Goal: Task Accomplishment & Management: Complete application form

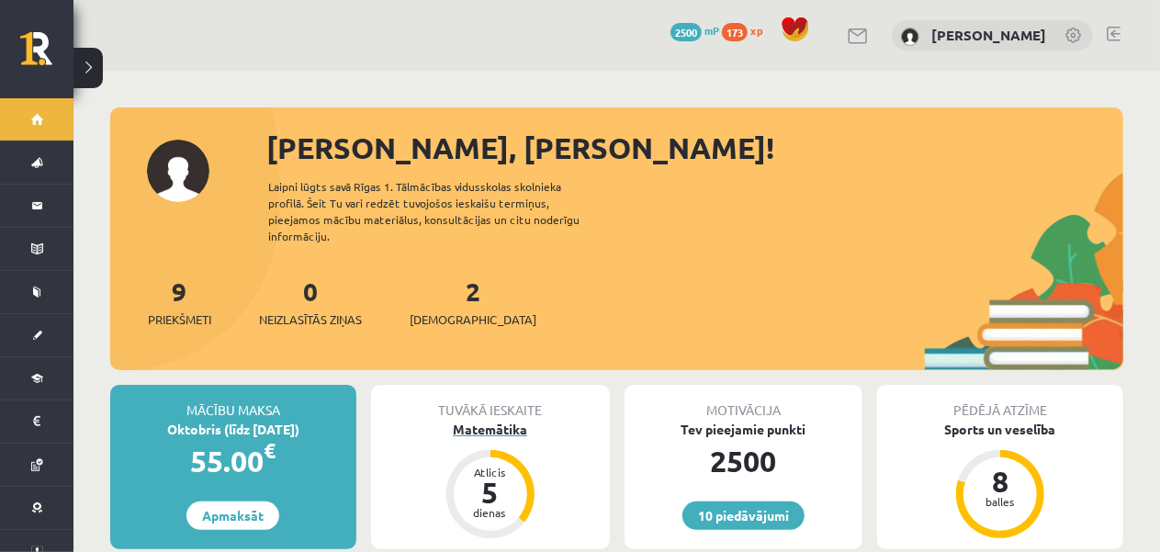
click at [457, 420] on div "Matemātika" at bounding box center [490, 429] width 239 height 19
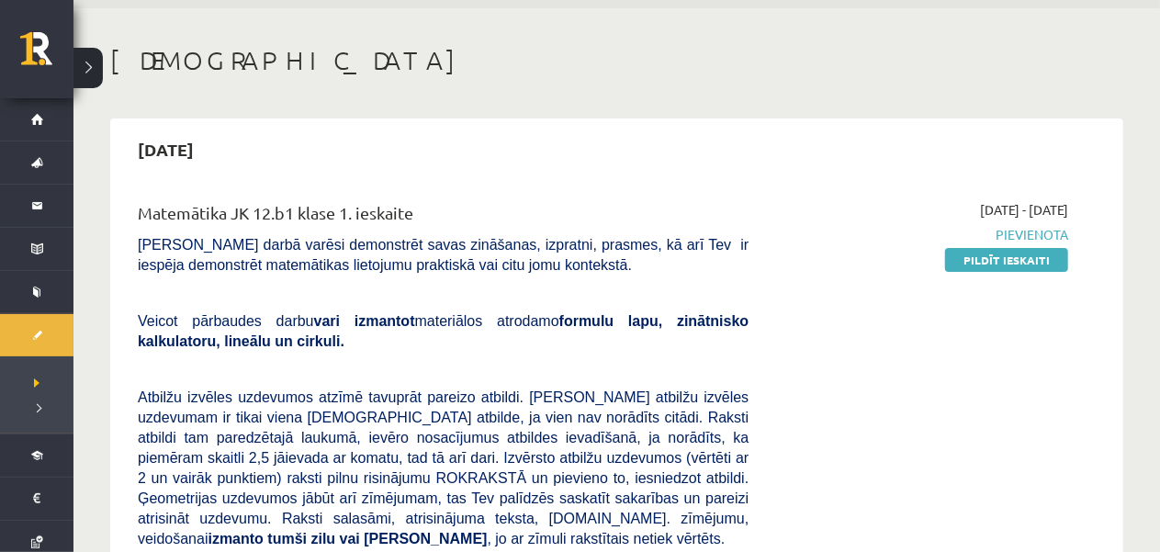
scroll to position [92, 0]
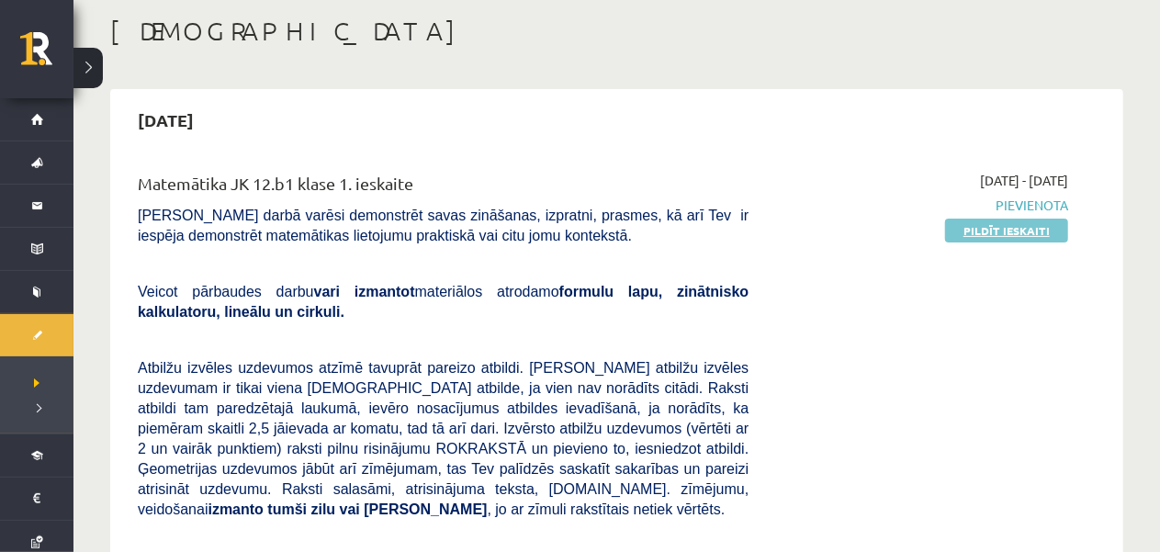
click at [969, 231] on link "Pildīt ieskaiti" at bounding box center [1006, 231] width 123 height 24
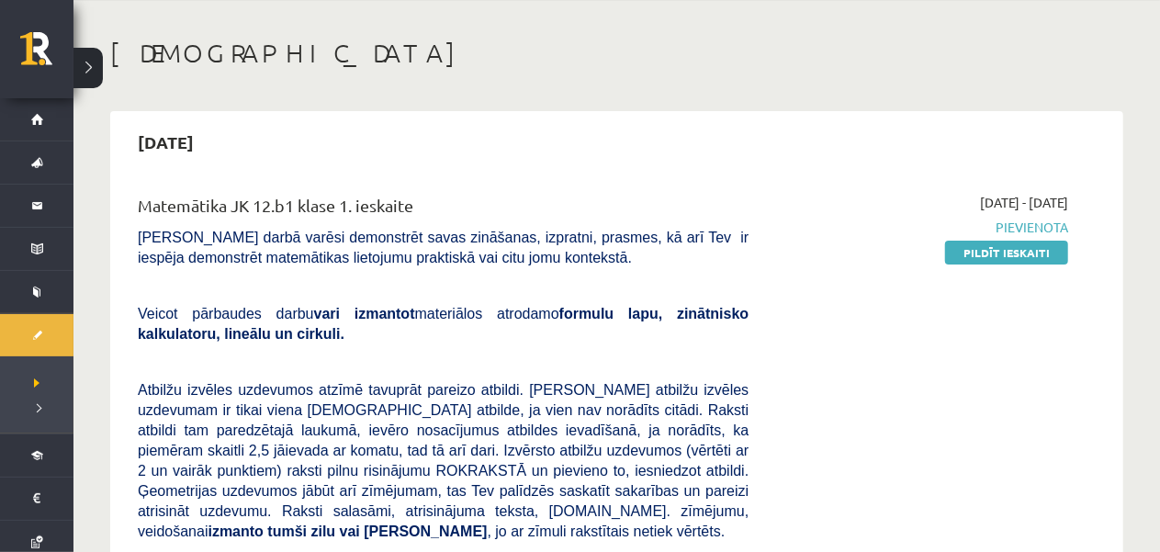
scroll to position [0, 0]
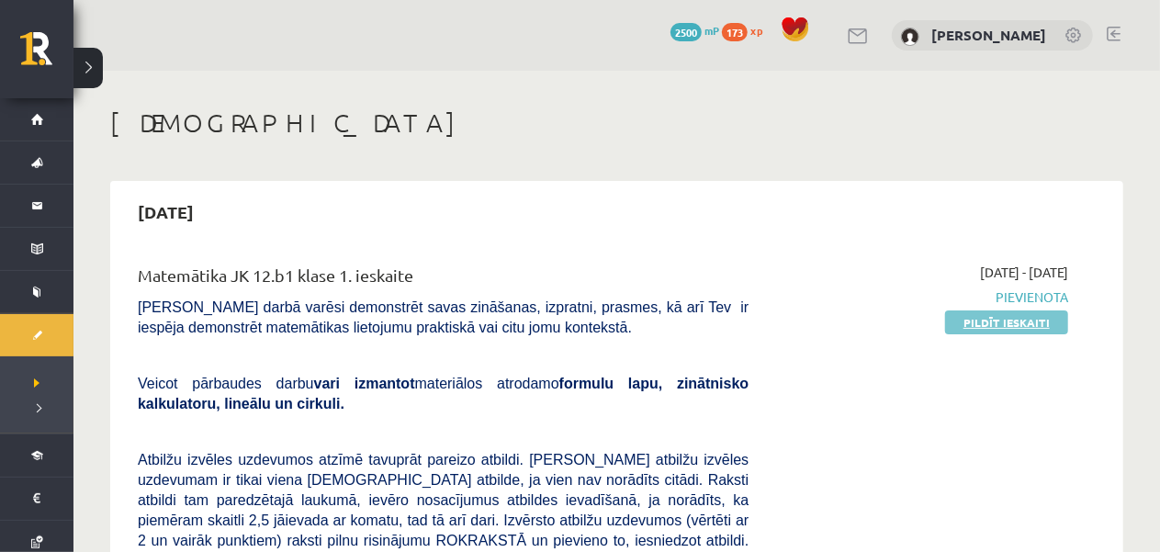
click at [1023, 321] on link "Pildīt ieskaiti" at bounding box center [1006, 322] width 123 height 24
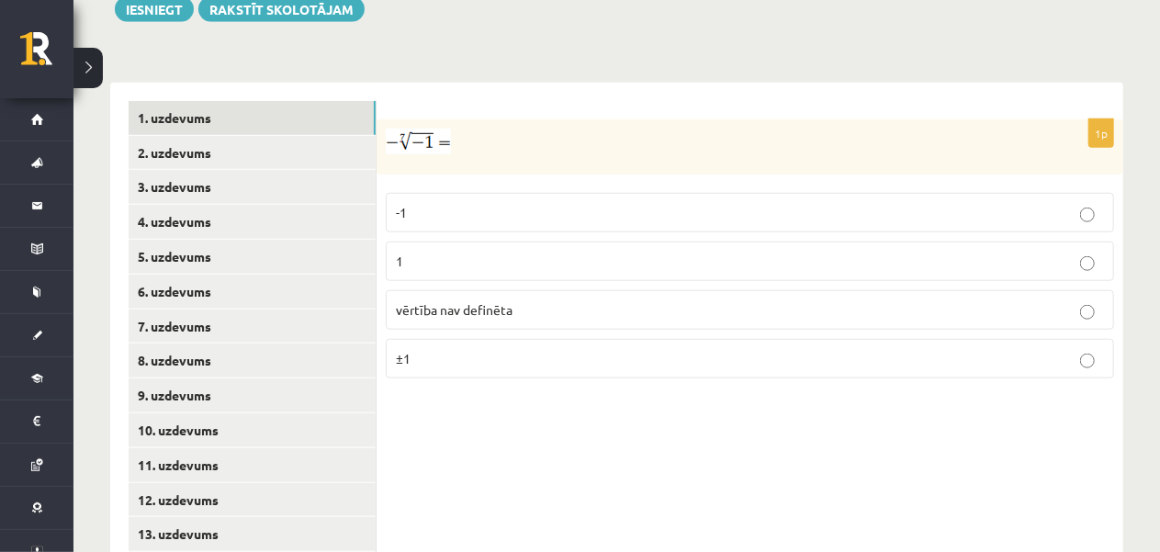
scroll to position [827, 0]
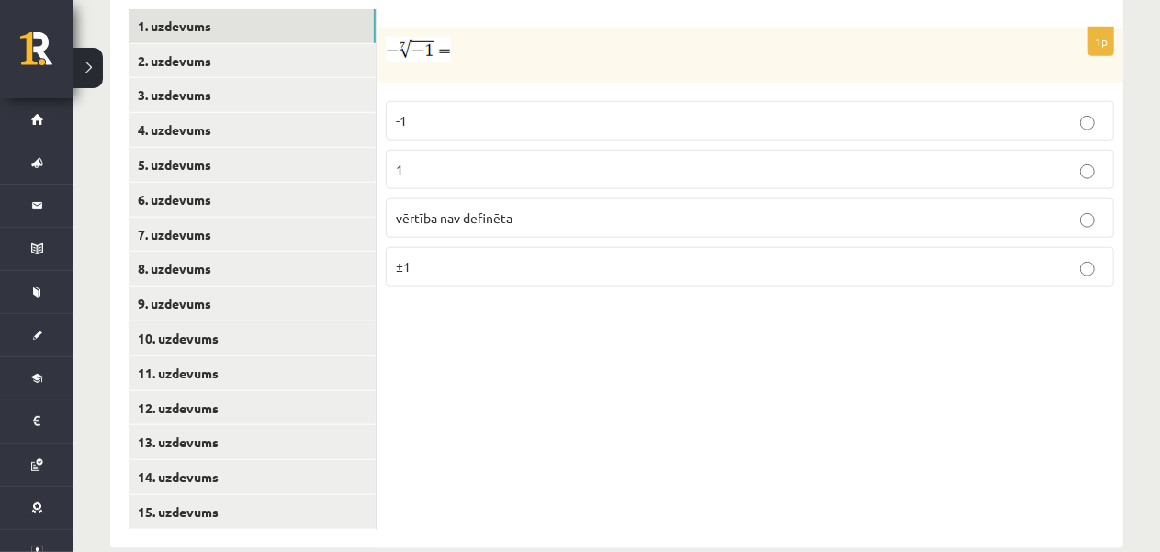
click at [888, 160] on p "1" at bounding box center [750, 169] width 708 height 19
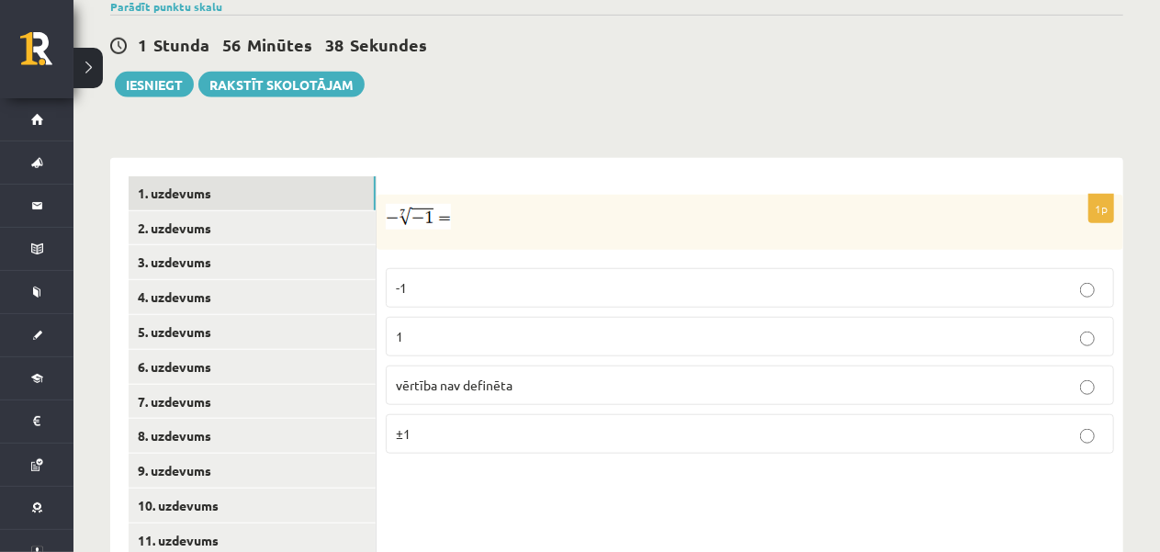
scroll to position [655, 0]
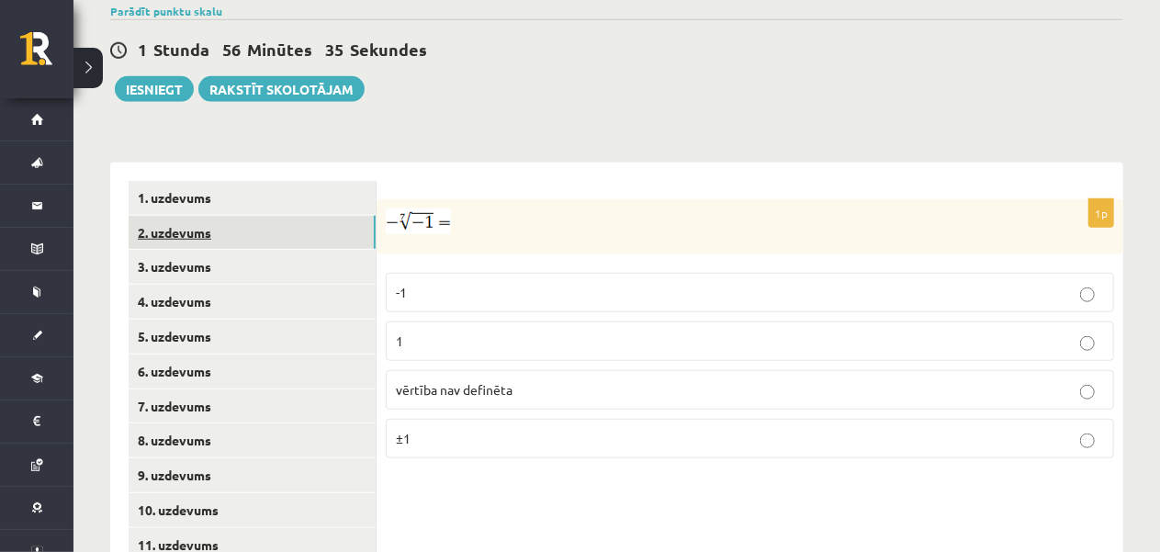
click at [329, 216] on link "2. uzdevums" at bounding box center [252, 233] width 247 height 34
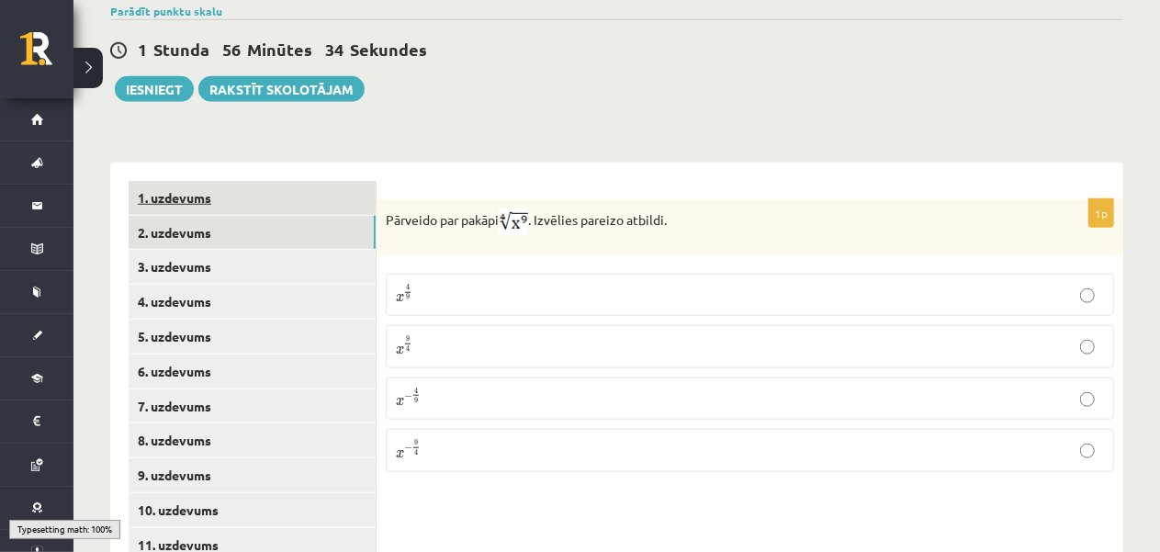
click at [331, 181] on link "1. uzdevums" at bounding box center [252, 198] width 247 height 34
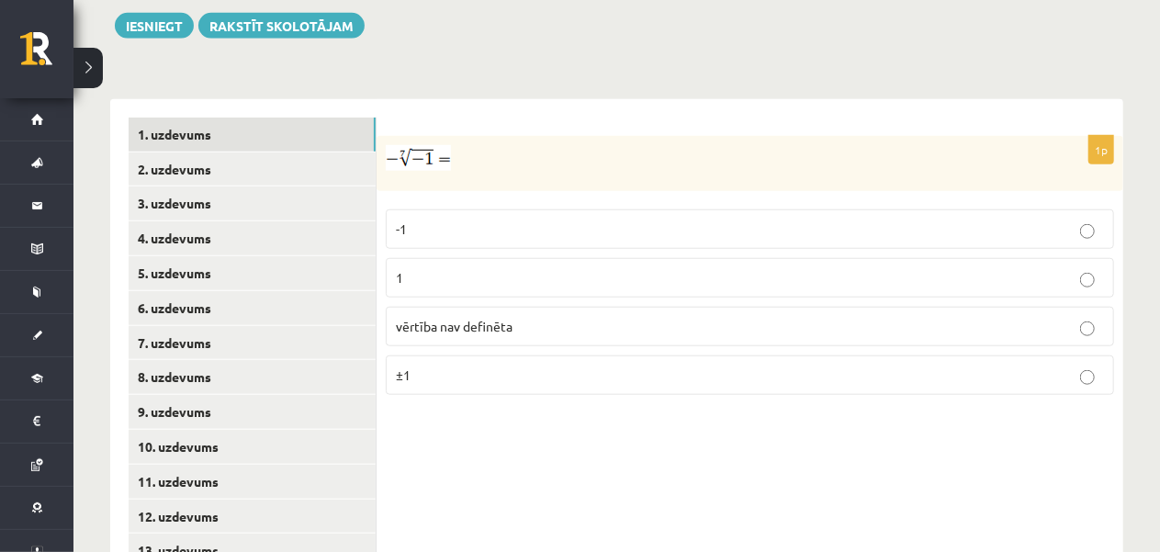
scroll to position [747, 0]
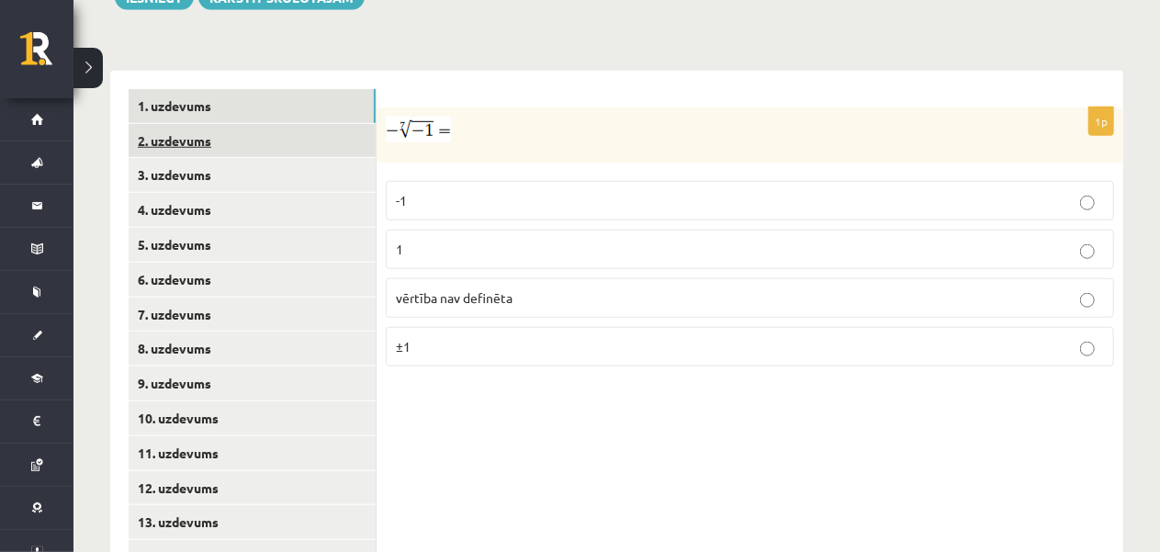
click at [346, 124] on link "2. uzdevums" at bounding box center [252, 141] width 247 height 34
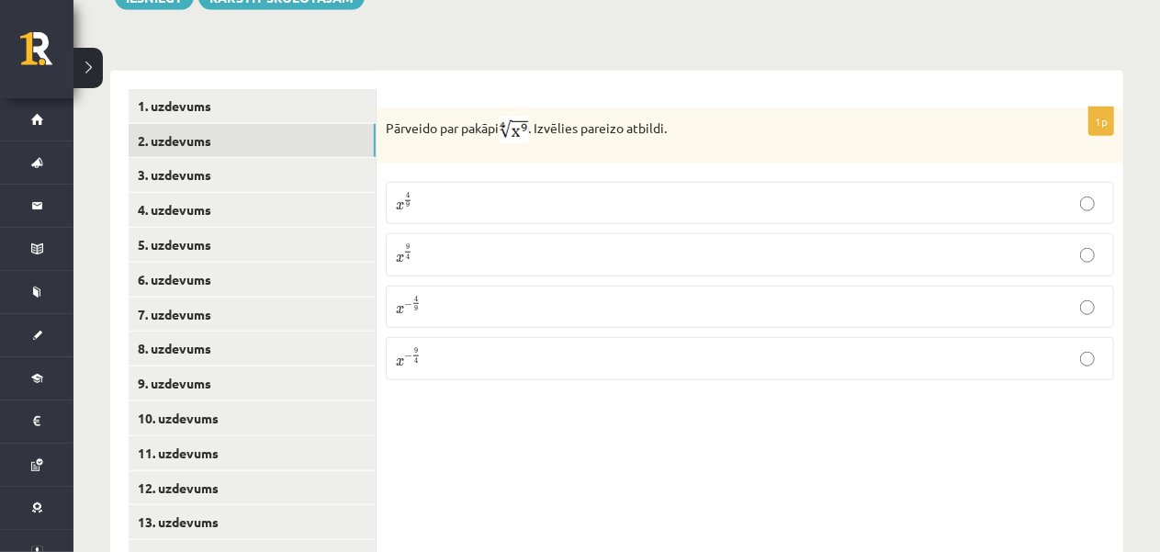
click at [455, 243] on p "x 9 4 x 9 4" at bounding box center [750, 254] width 708 height 22
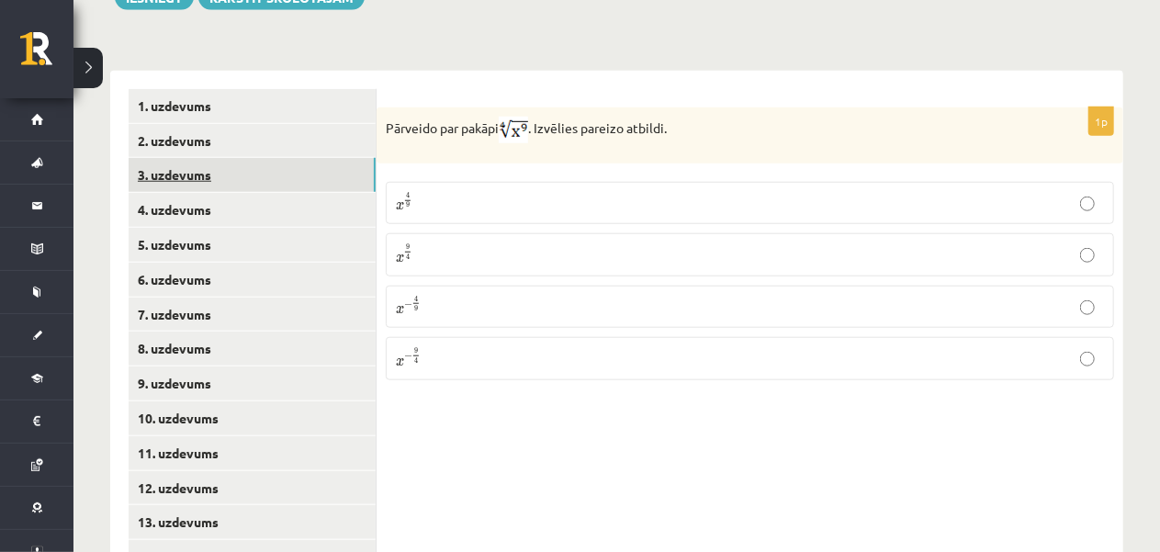
click at [230, 158] on link "3. uzdevums" at bounding box center [252, 175] width 247 height 34
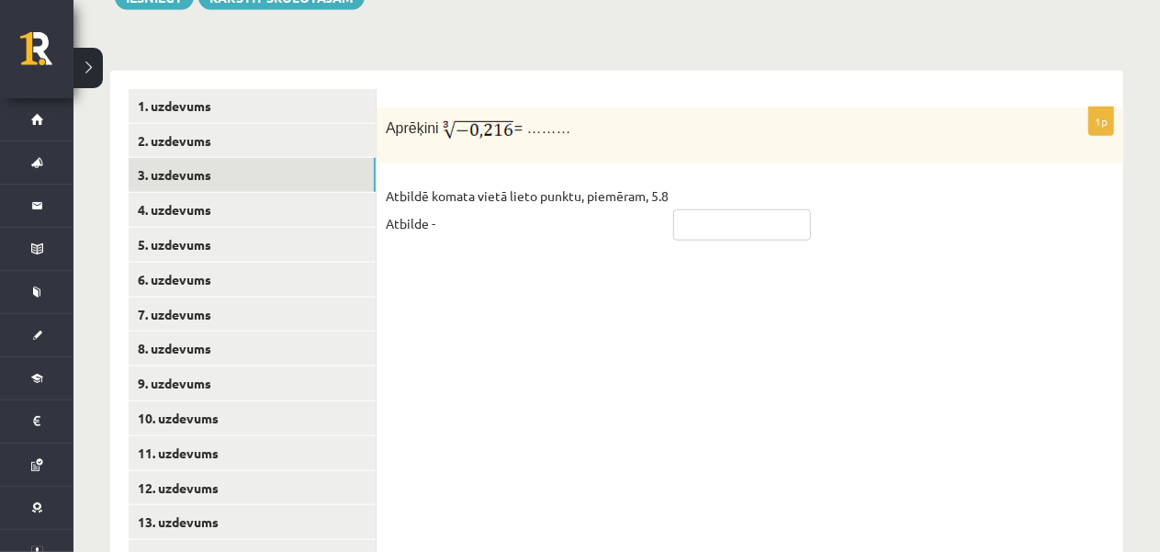
click at [720, 213] on input "text" at bounding box center [742, 224] width 138 height 31
type input "****"
click at [331, 193] on link "4. uzdevums" at bounding box center [252, 210] width 247 height 34
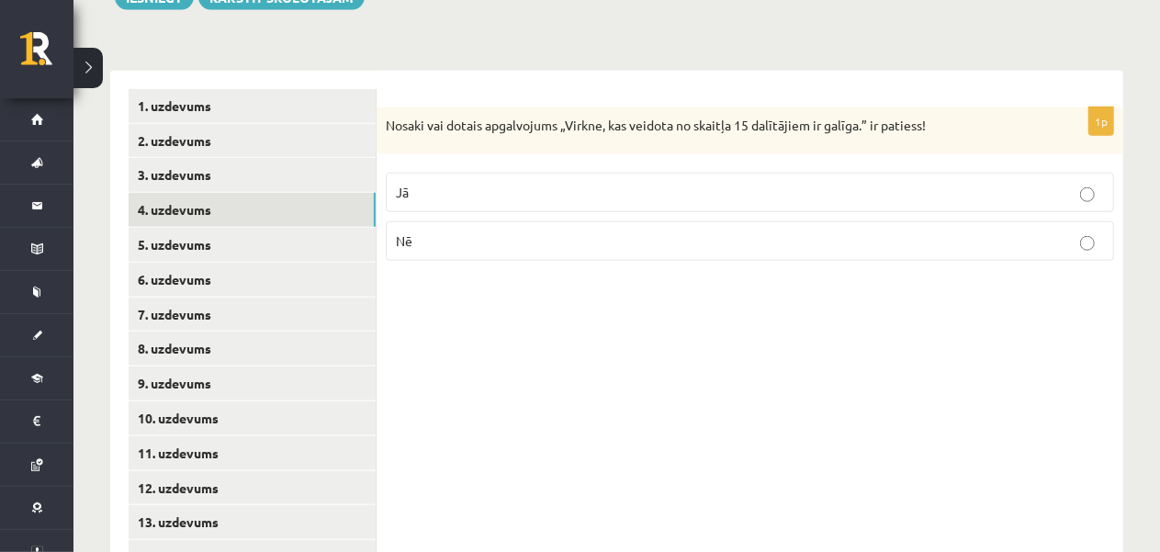
click at [589, 183] on p "Jā" at bounding box center [750, 192] width 708 height 19
click at [279, 228] on link "5. uzdevums" at bounding box center [252, 245] width 247 height 34
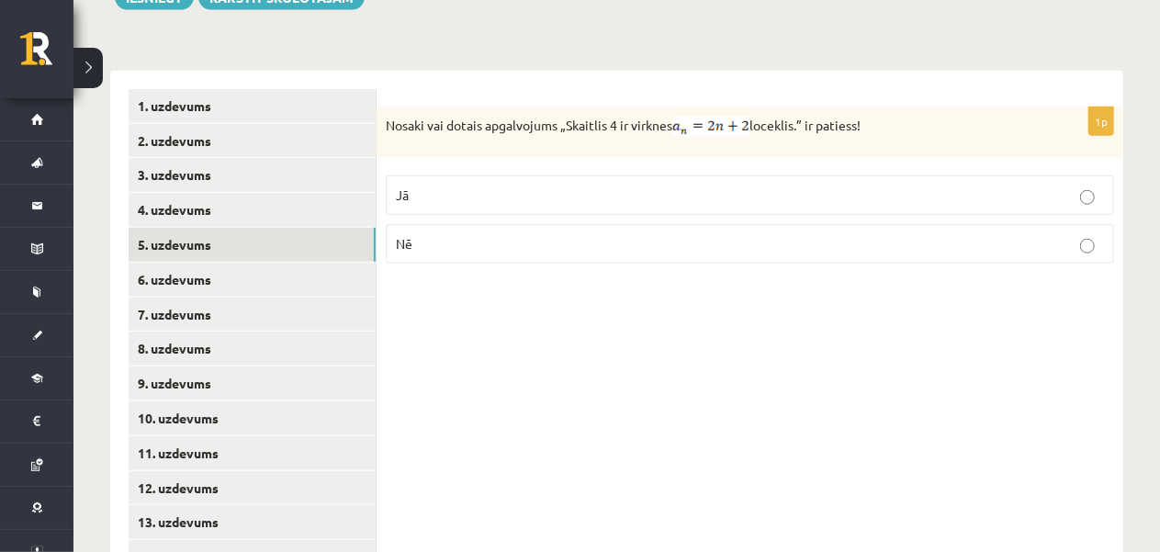
click at [461, 186] on p "Jā" at bounding box center [750, 195] width 708 height 19
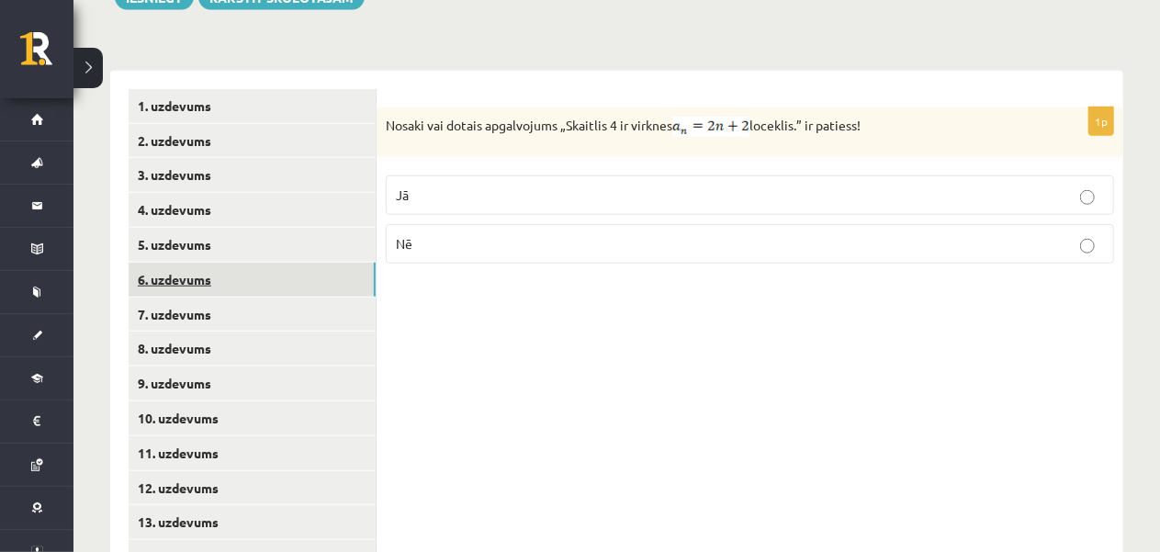
click at [331, 273] on link "6. uzdevums" at bounding box center [252, 280] width 247 height 34
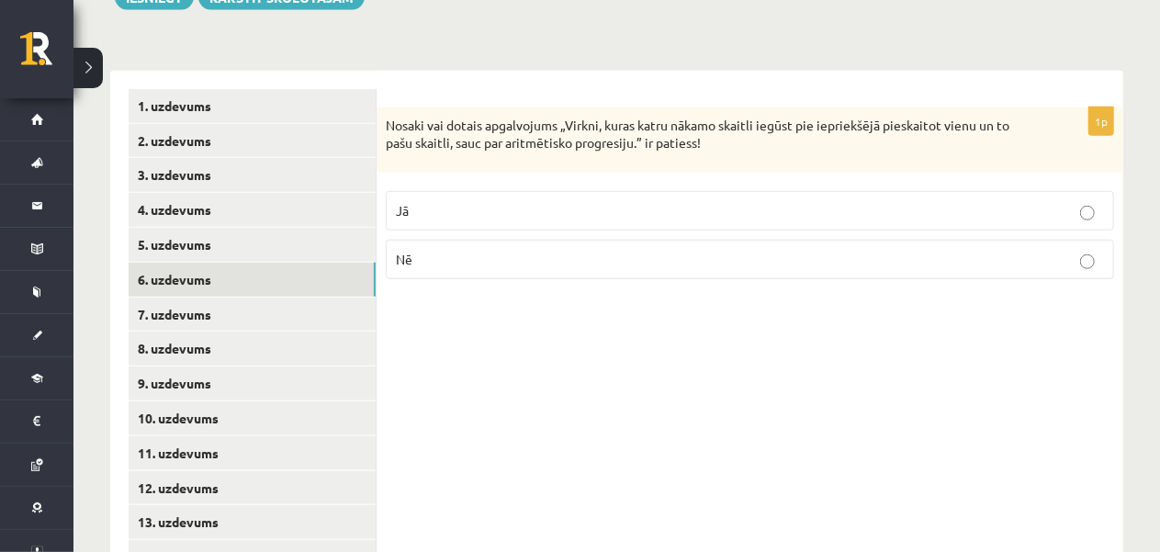
click at [454, 201] on label "Jā" at bounding box center [750, 210] width 728 height 39
click at [294, 301] on link "7. uzdevums" at bounding box center [252, 315] width 247 height 34
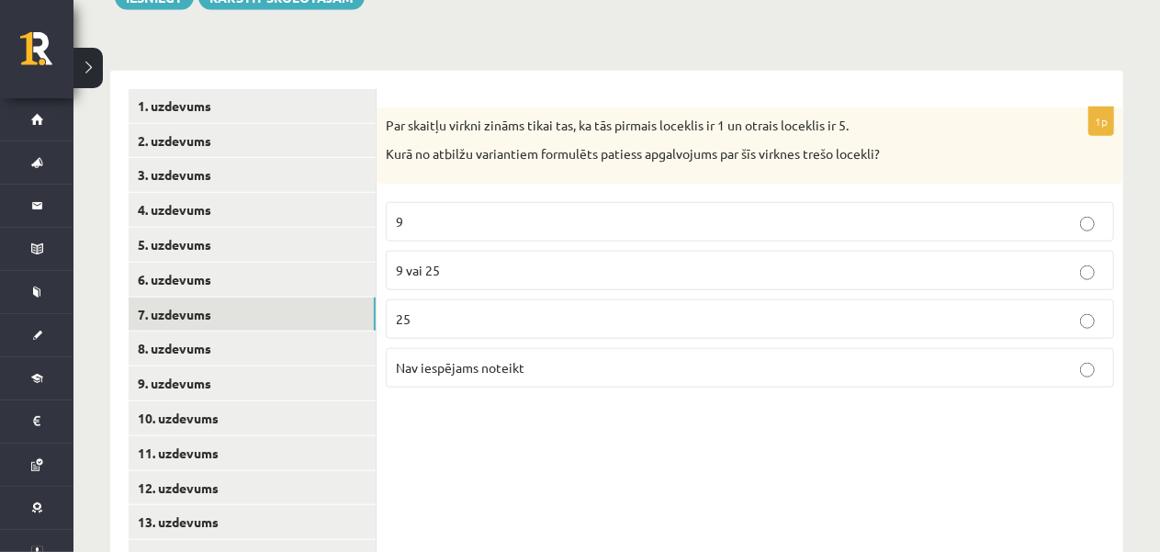
click at [521, 392] on div "1p Par skaitļu virkni zināms tikai tas, ka tās pirmais loceklis ir 1 un otrais …" at bounding box center [750, 349] width 747 height 557
click at [511, 359] on span "Nav iespējams noteikt" at bounding box center [460, 367] width 129 height 17
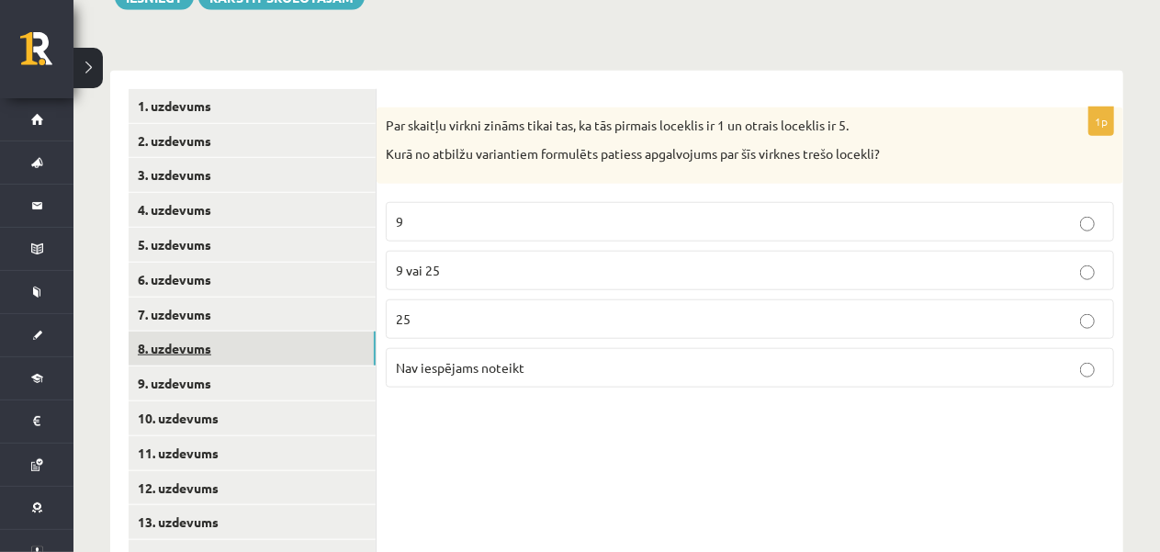
click at [263, 332] on link "8. uzdevums" at bounding box center [252, 349] width 247 height 34
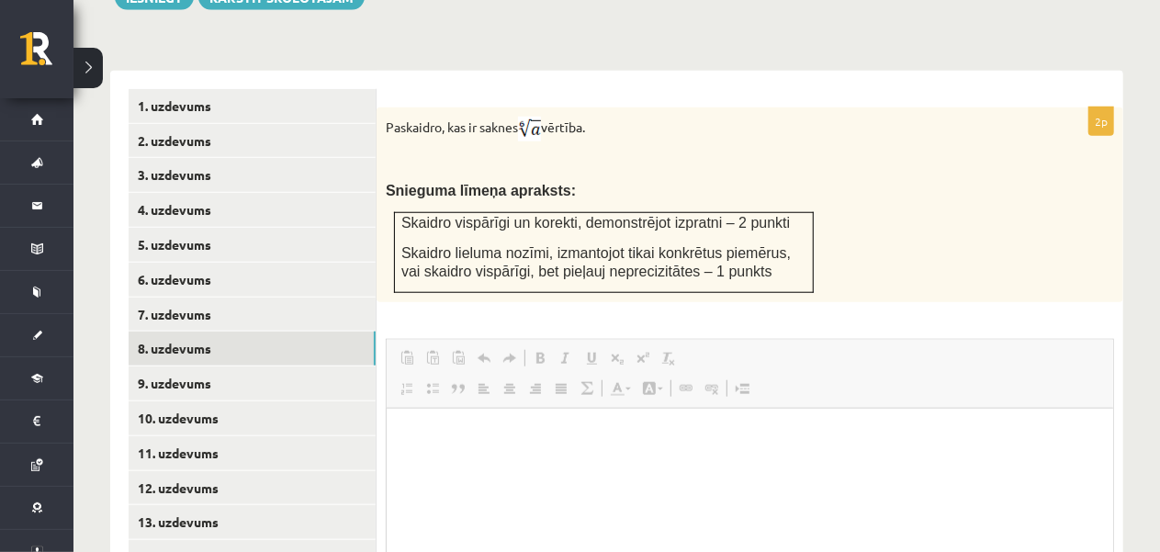
scroll to position [0, 0]
click at [638, 181] on p "Snieguma līmeņa apraksts:" at bounding box center [704, 190] width 636 height 19
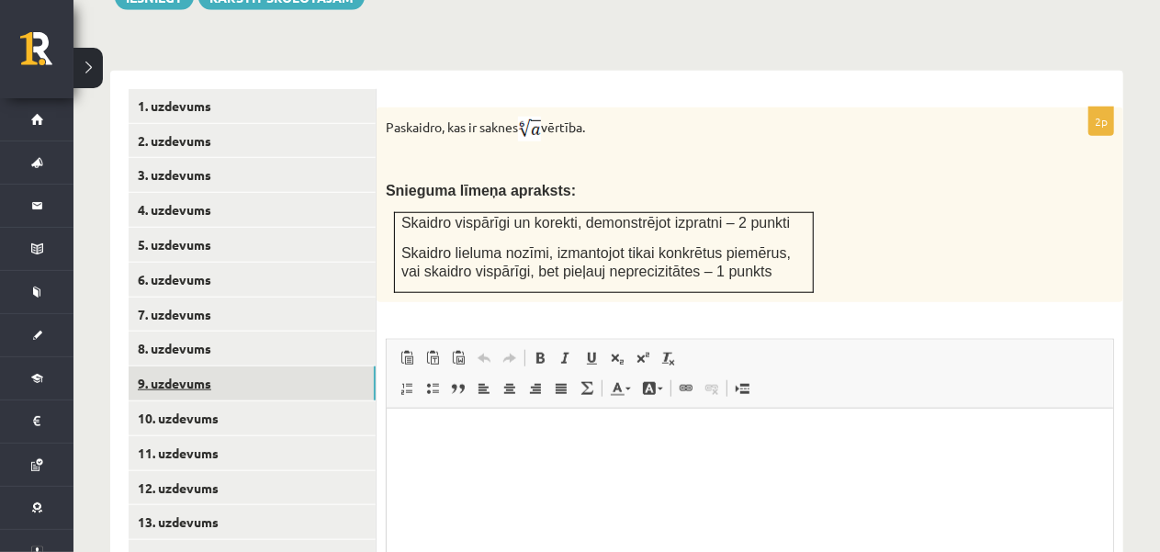
click at [326, 366] on link "9. uzdevums" at bounding box center [252, 383] width 247 height 34
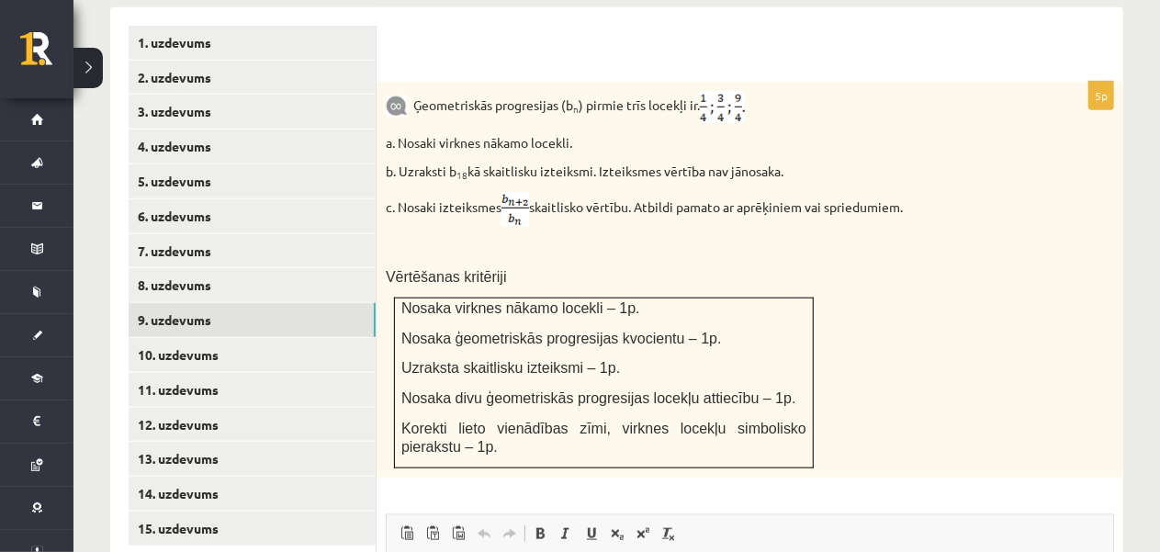
scroll to position [838, 0]
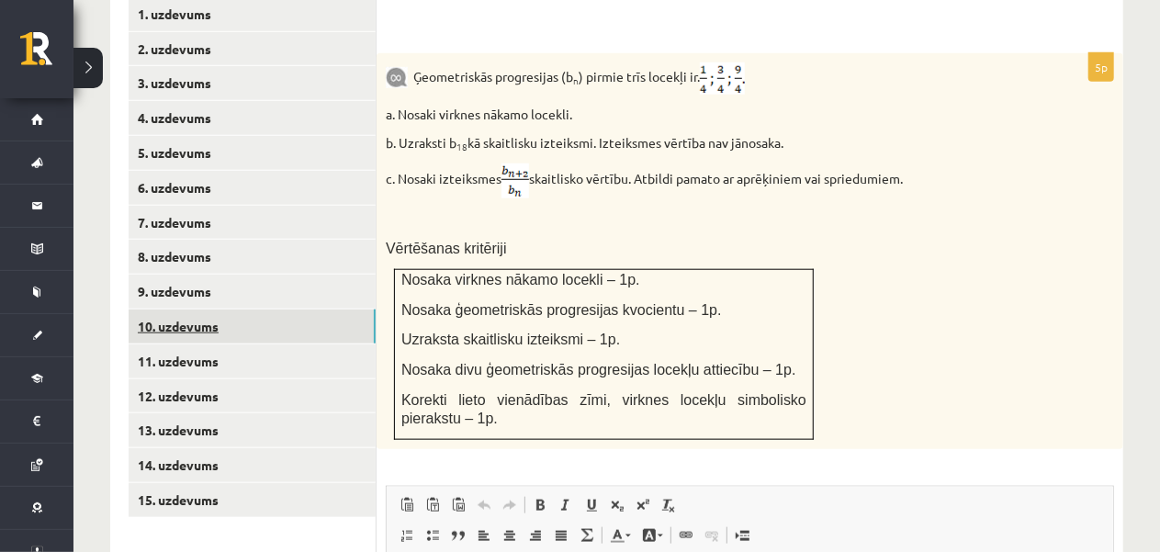
click at [336, 309] on link "10. uzdevums" at bounding box center [252, 326] width 247 height 34
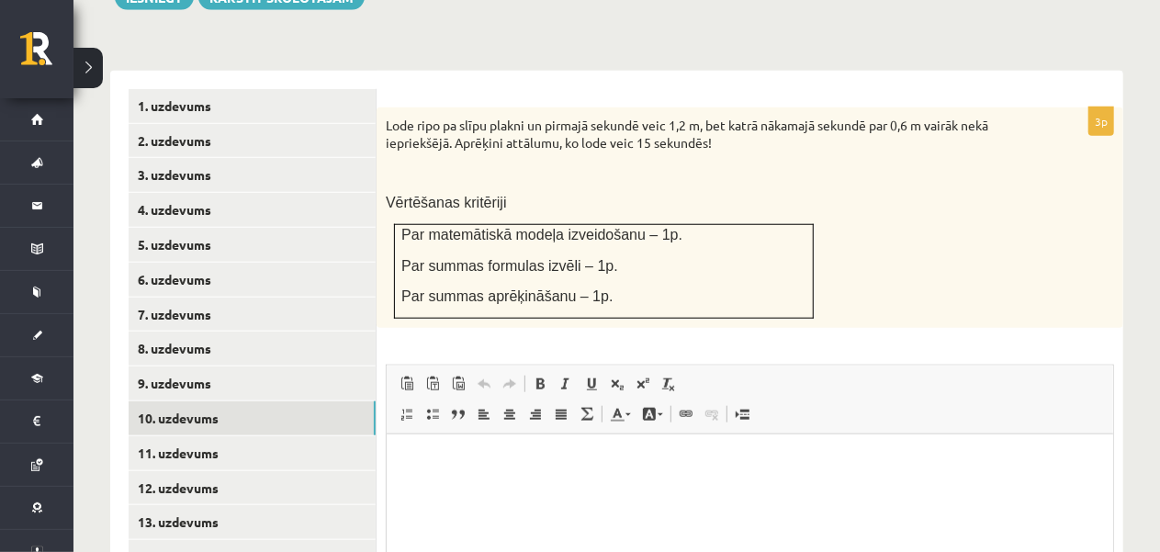
scroll to position [0, 0]
click at [341, 436] on link "11. uzdevums" at bounding box center [252, 453] width 247 height 34
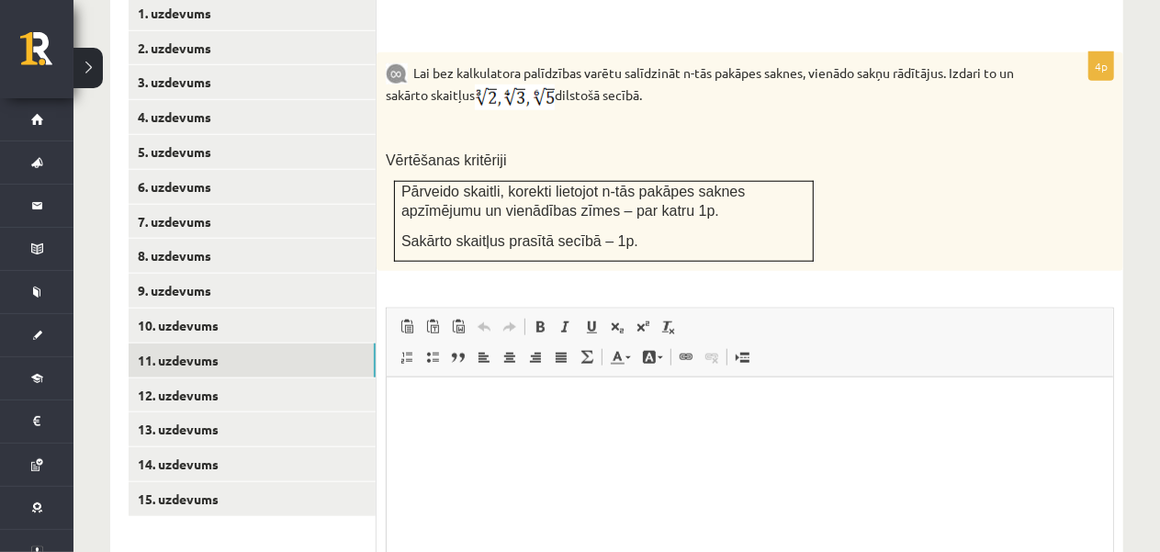
click at [496, 84] on img at bounding box center [515, 97] width 80 height 26
click at [490, 84] on img at bounding box center [515, 97] width 80 height 26
click at [309, 380] on link "12. uzdevums" at bounding box center [252, 395] width 247 height 34
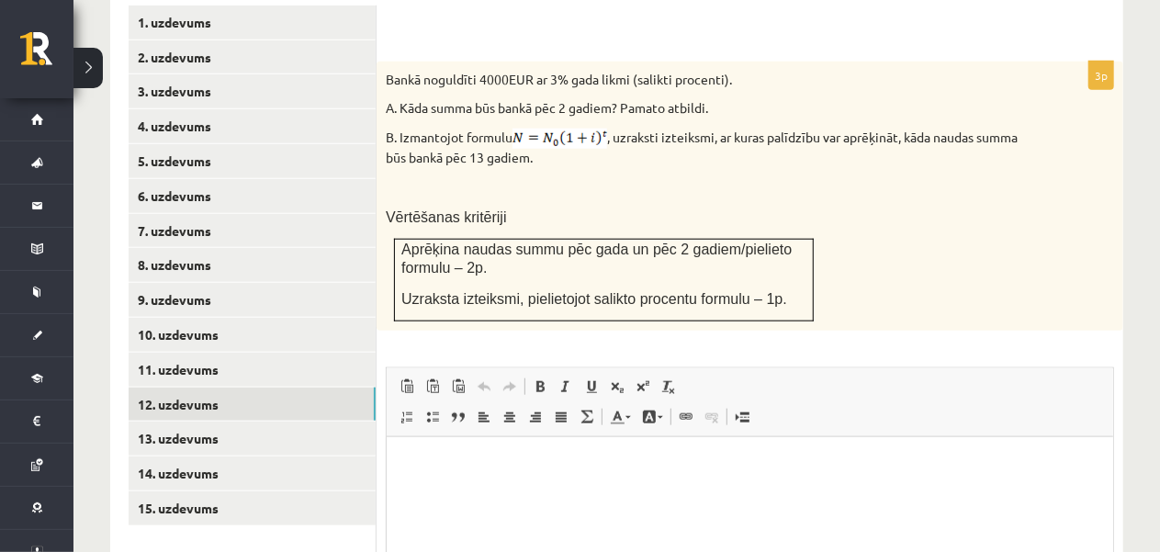
scroll to position [832, 0]
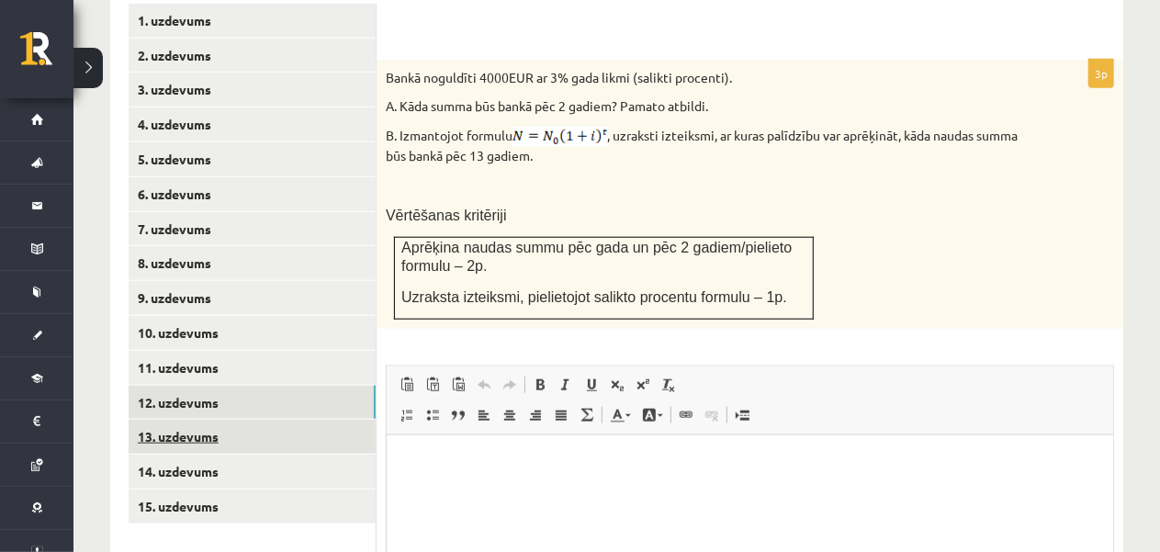
click at [332, 420] on link "13. uzdevums" at bounding box center [252, 437] width 247 height 34
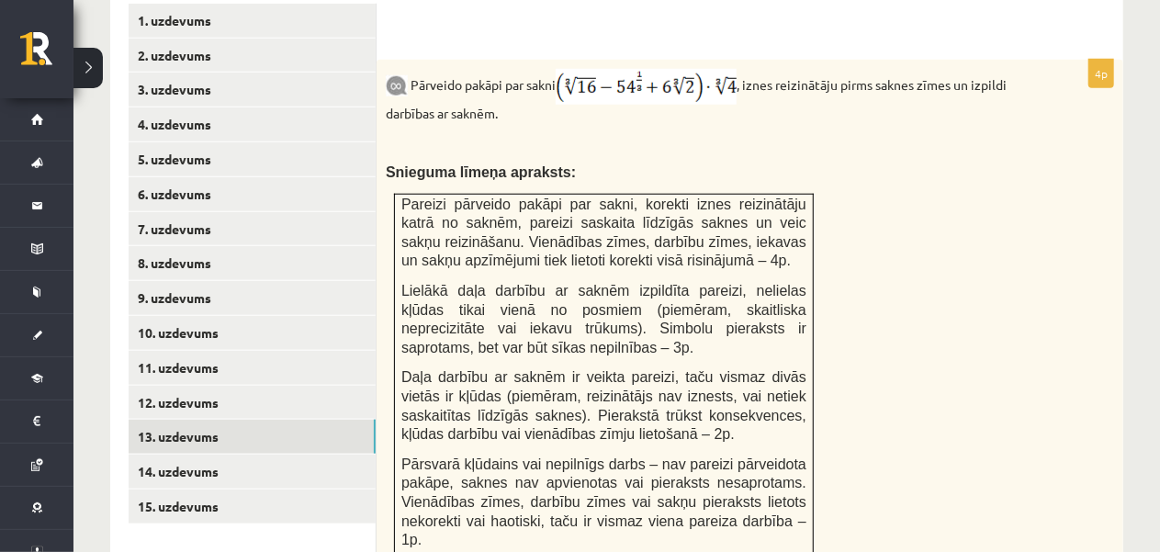
click at [811, 420] on td "Pareizi pārveido pakāpi par sakni, korekti iznes reizinātāju katrā no saknēm, p…" at bounding box center [604, 377] width 419 height 366
click at [343, 455] on link "14. uzdevums" at bounding box center [252, 472] width 247 height 34
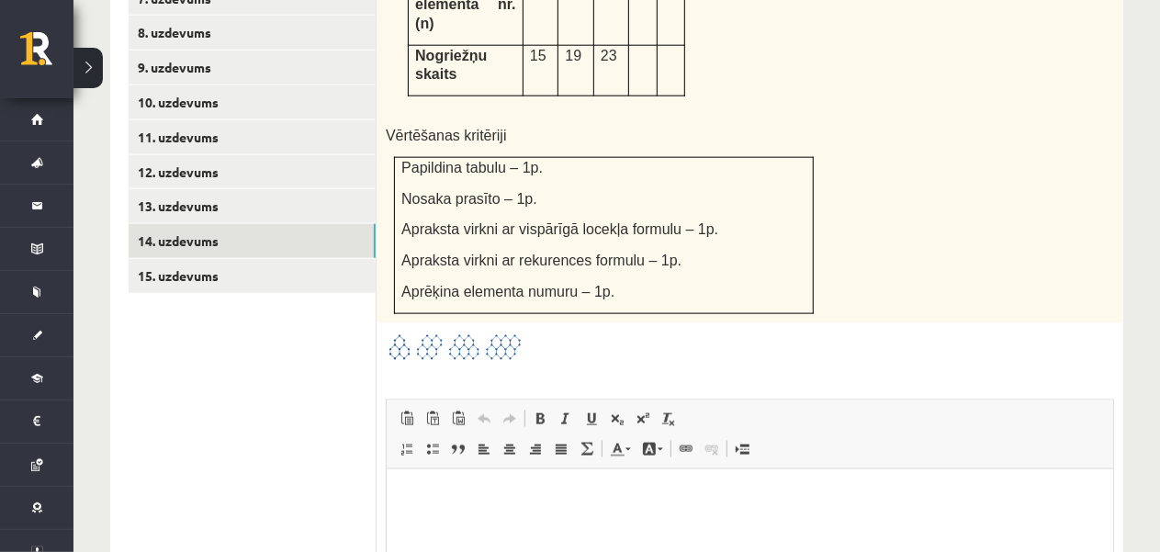
scroll to position [1034, 0]
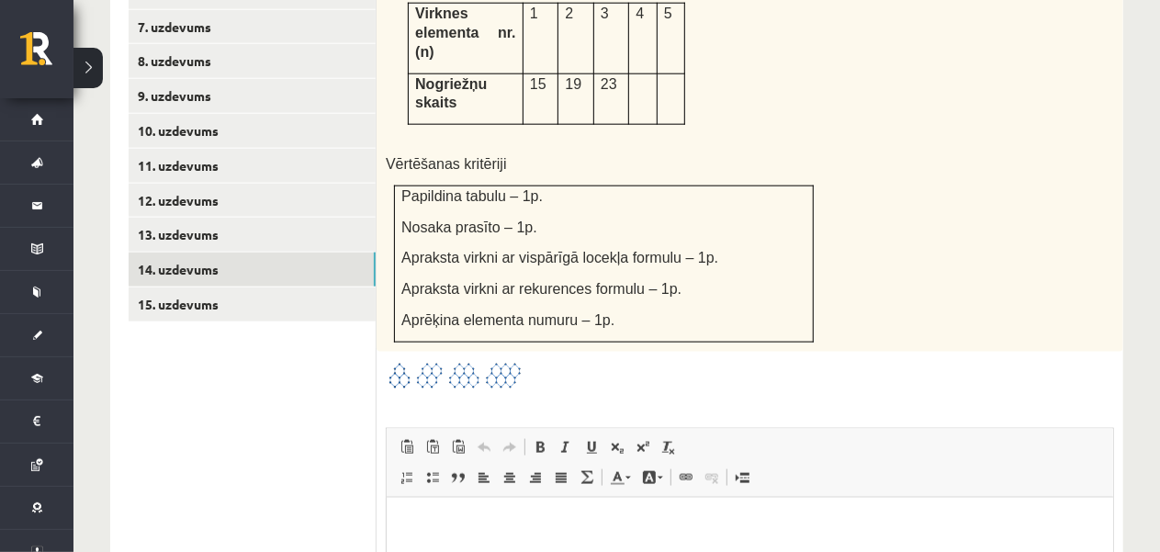
click at [503, 361] on img at bounding box center [455, 376] width 138 height 30
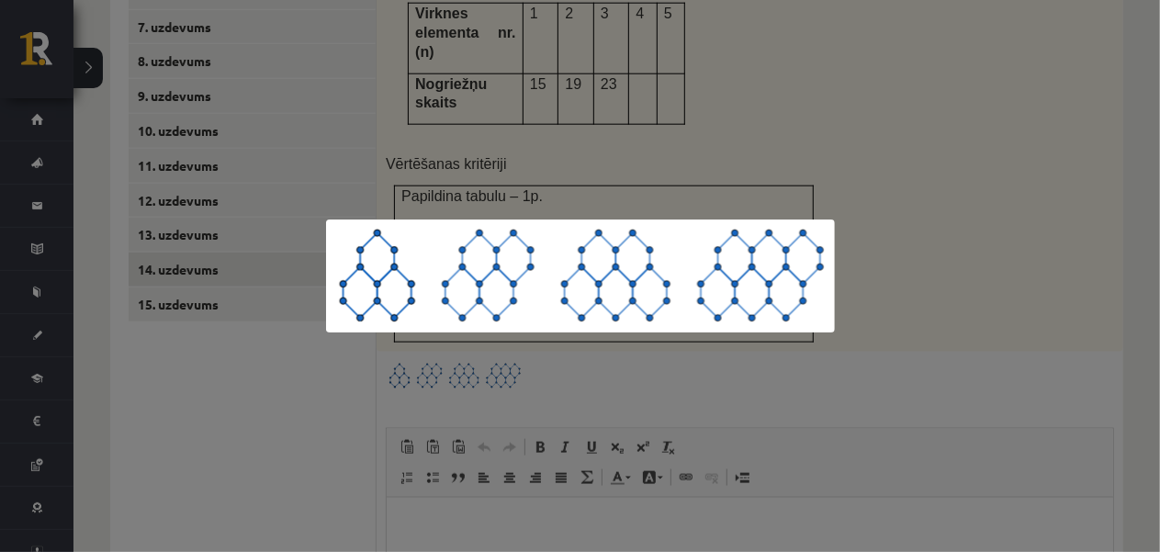
click at [838, 298] on div at bounding box center [580, 276] width 1160 height 552
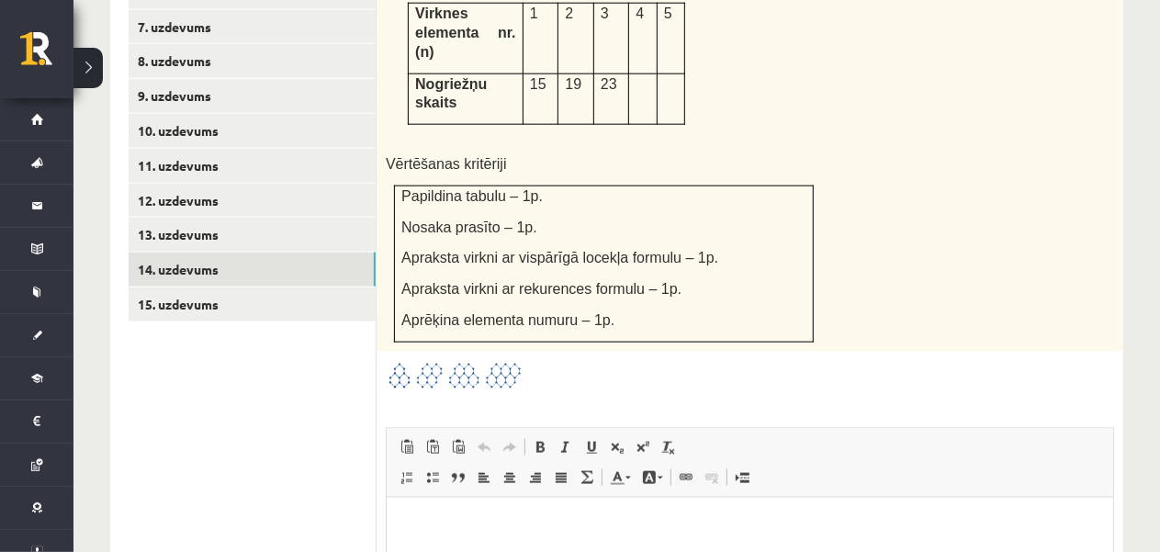
click at [456, 361] on img at bounding box center [455, 376] width 138 height 30
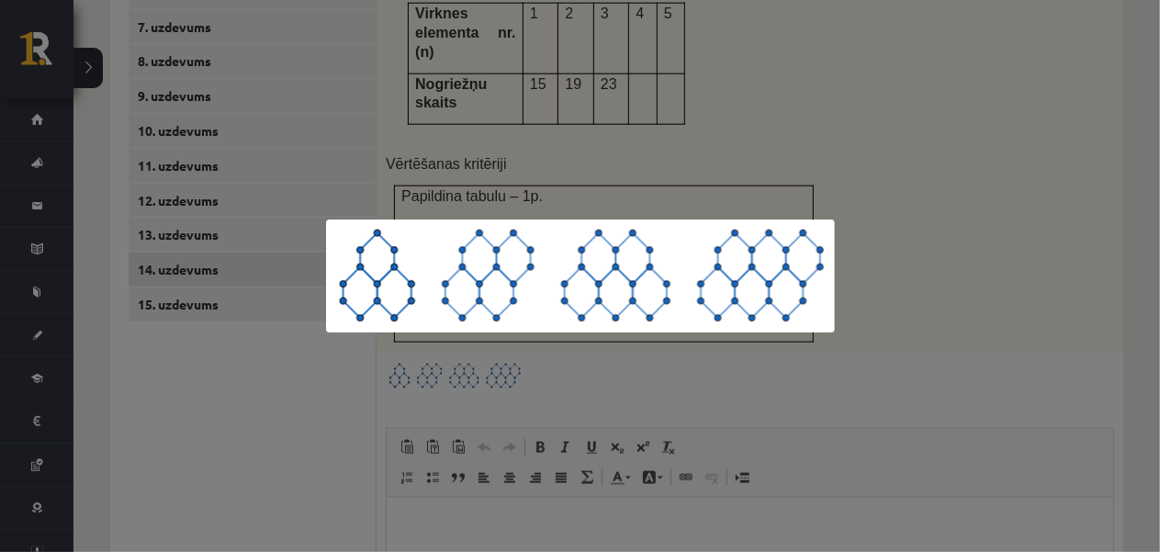
click at [531, 455] on div at bounding box center [580, 276] width 1160 height 552
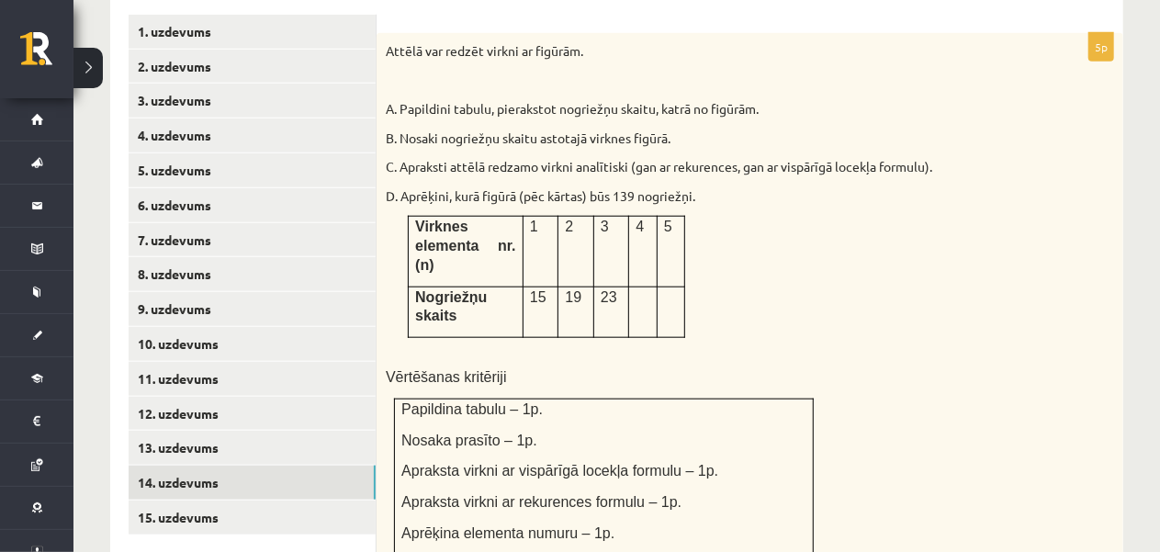
scroll to position [850, 0]
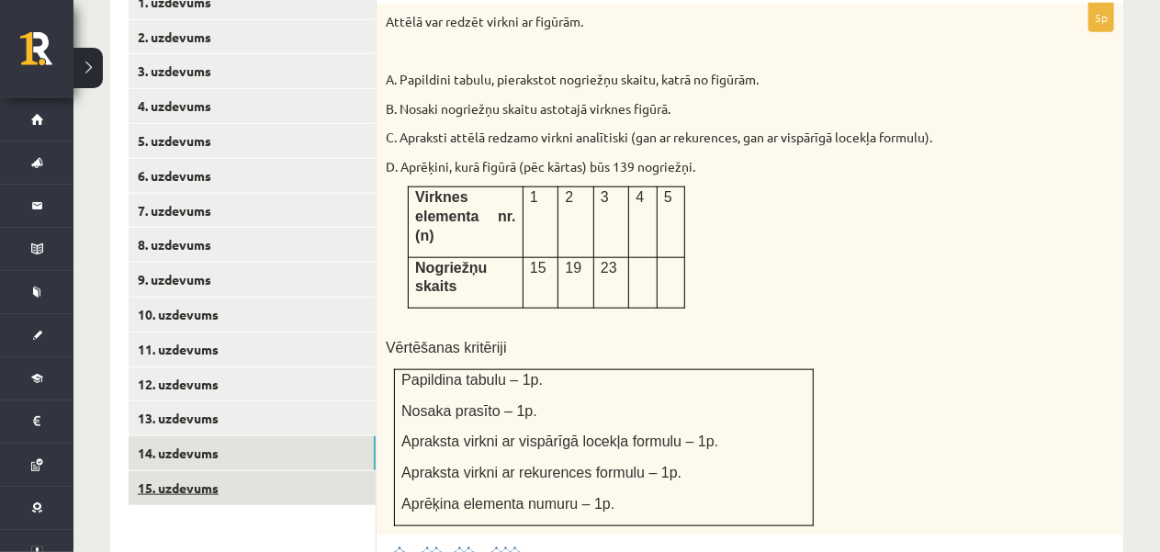
click at [287, 471] on link "15. uzdevums" at bounding box center [252, 488] width 247 height 34
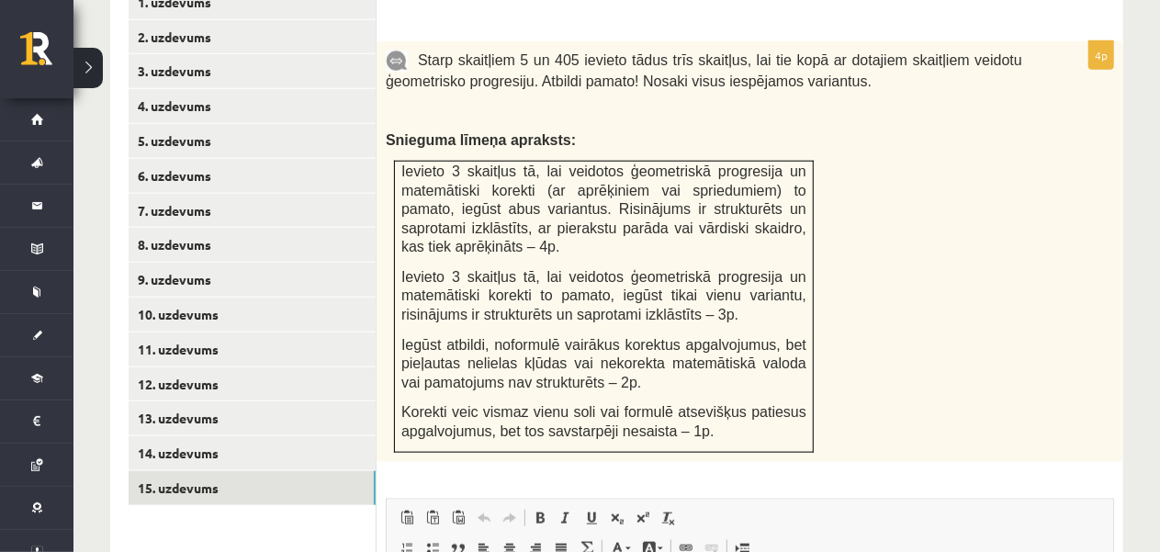
scroll to position [0, 0]
click at [195, 228] on link "8. uzdevums" at bounding box center [252, 245] width 247 height 34
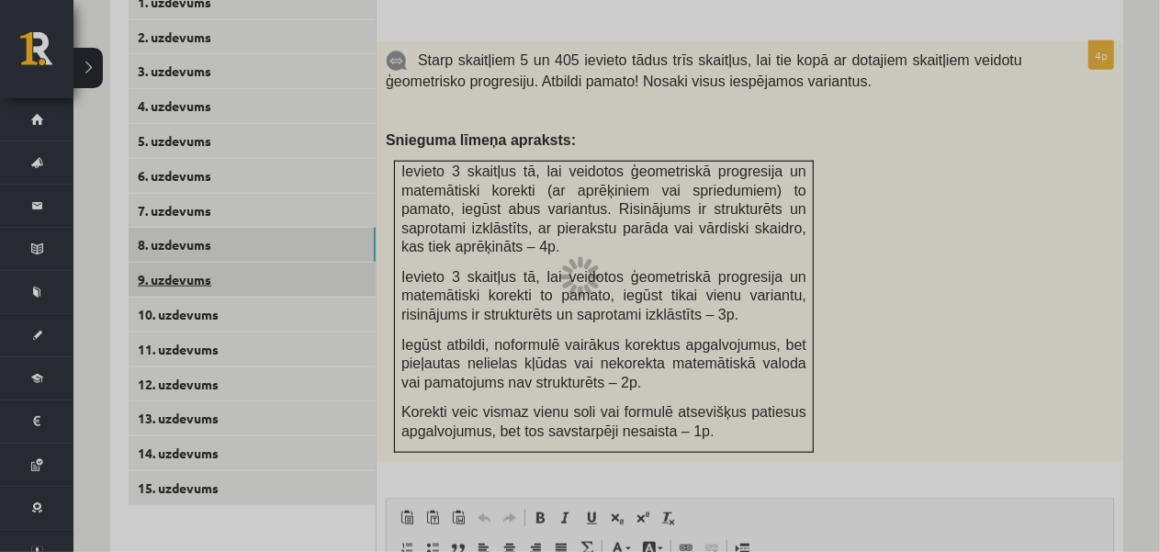
scroll to position [839, 0]
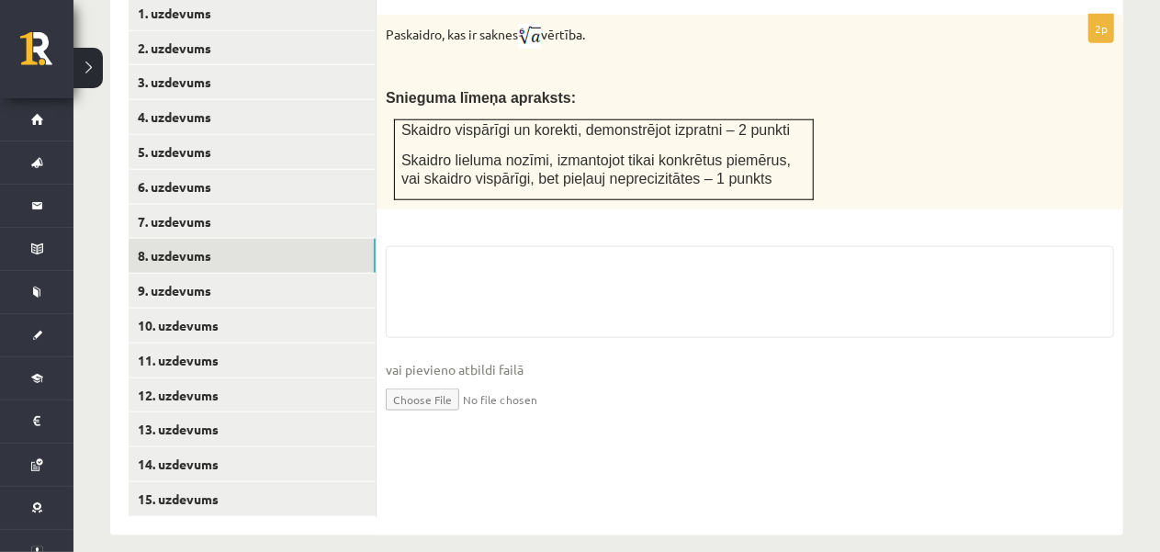
click at [437, 379] on input "file" at bounding box center [750, 398] width 728 height 38
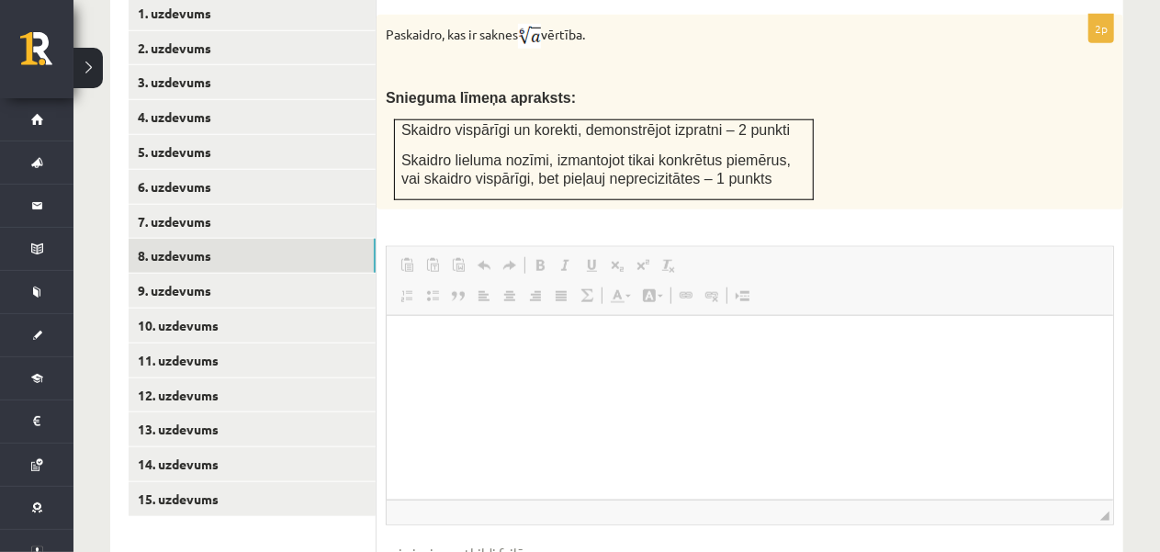
scroll to position [0, 0]
type input "**********"
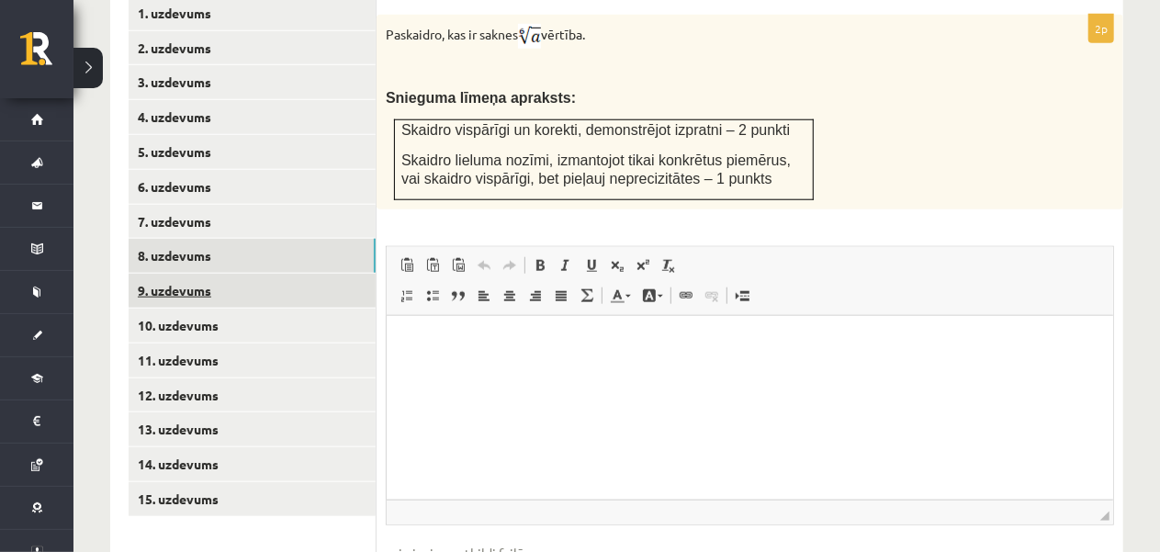
click at [212, 276] on link "9. uzdevums" at bounding box center [252, 291] width 247 height 34
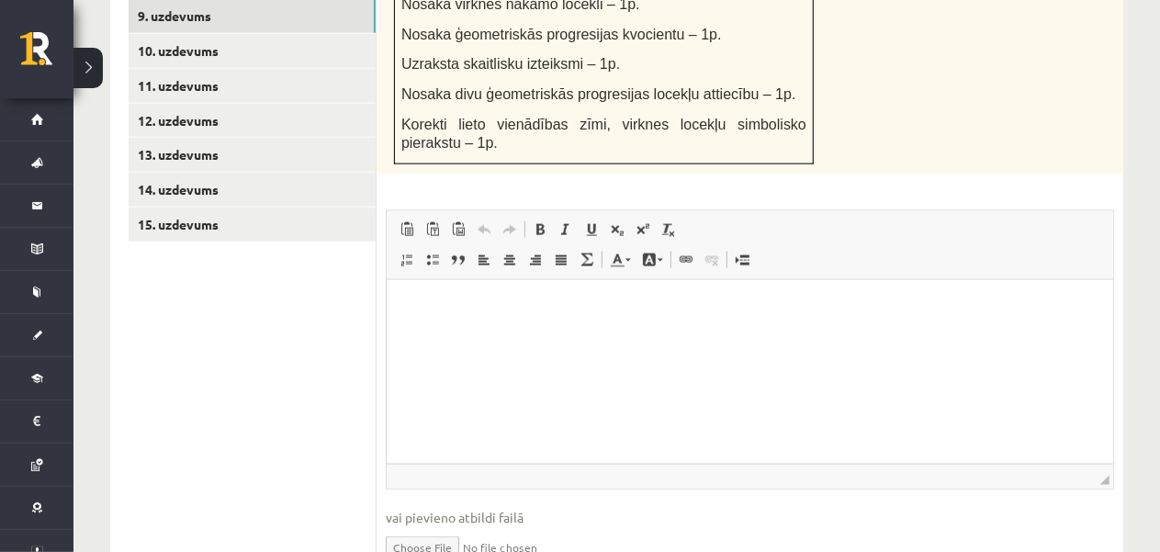
scroll to position [1188, 0]
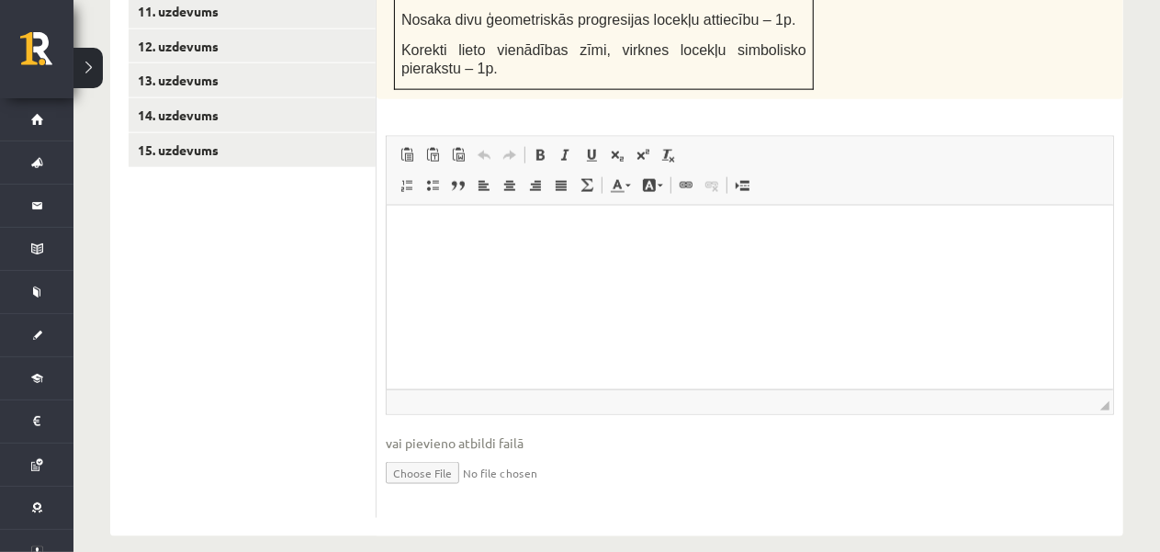
click at [429, 453] on input "file" at bounding box center [750, 472] width 728 height 38
type input "**********"
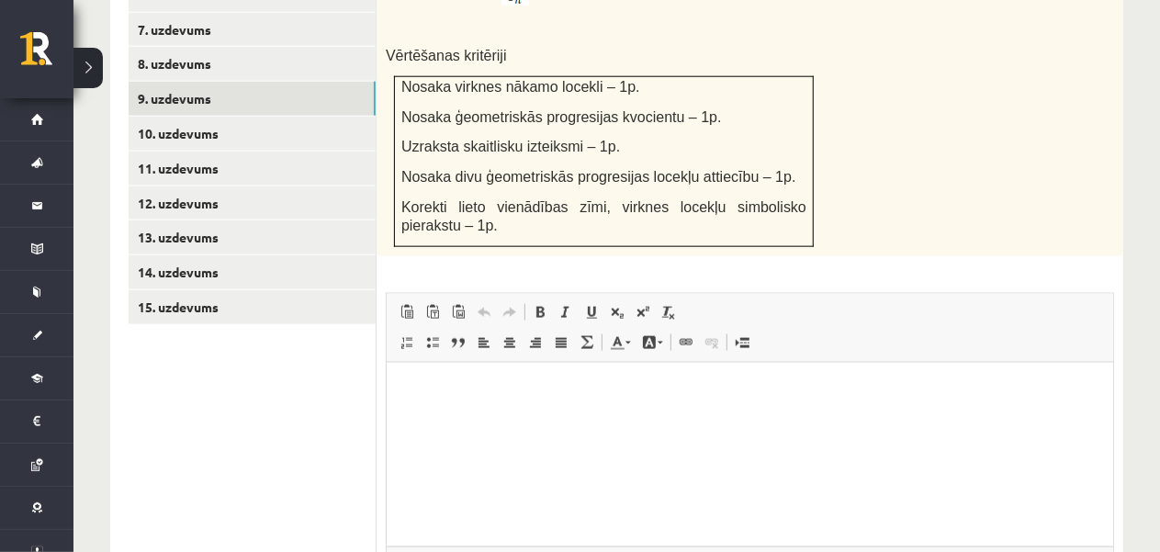
scroll to position [1005, 0]
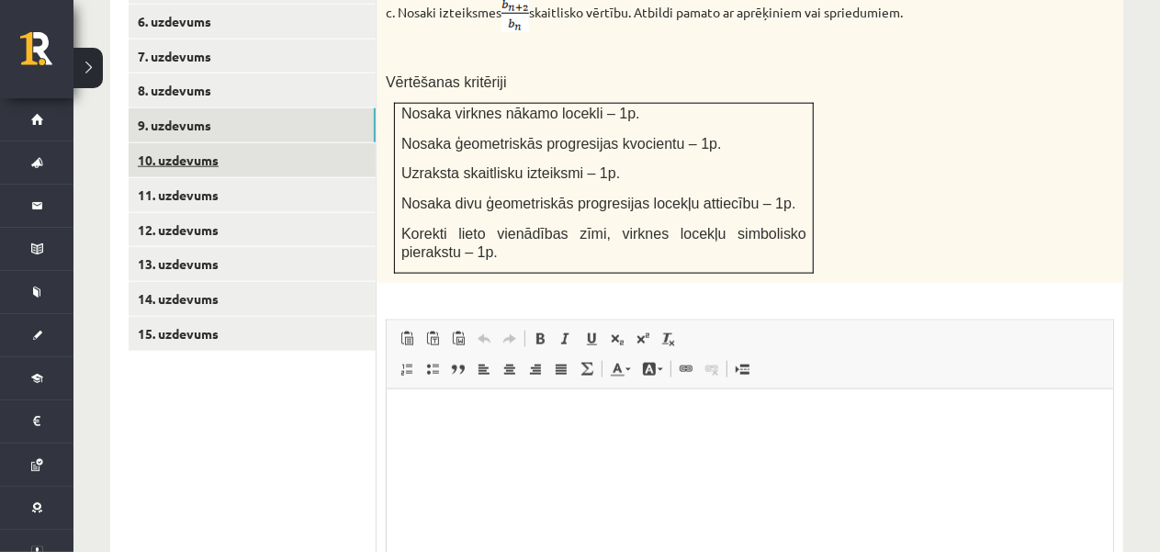
click at [303, 143] on link "10. uzdevums" at bounding box center [252, 160] width 247 height 34
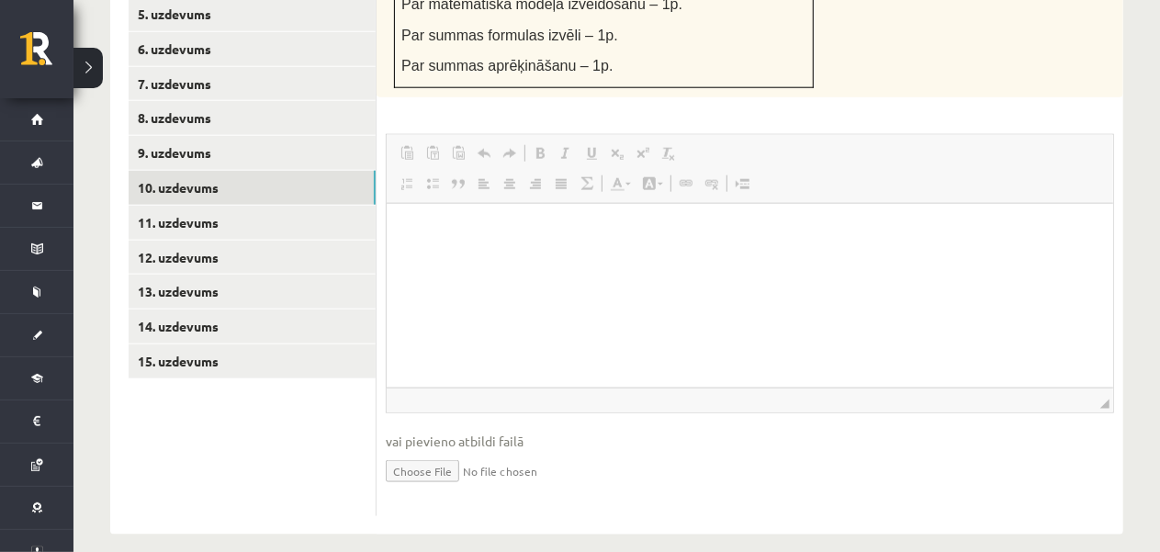
scroll to position [0, 0]
click at [421, 459] on input "file" at bounding box center [750, 470] width 728 height 38
type input "**********"
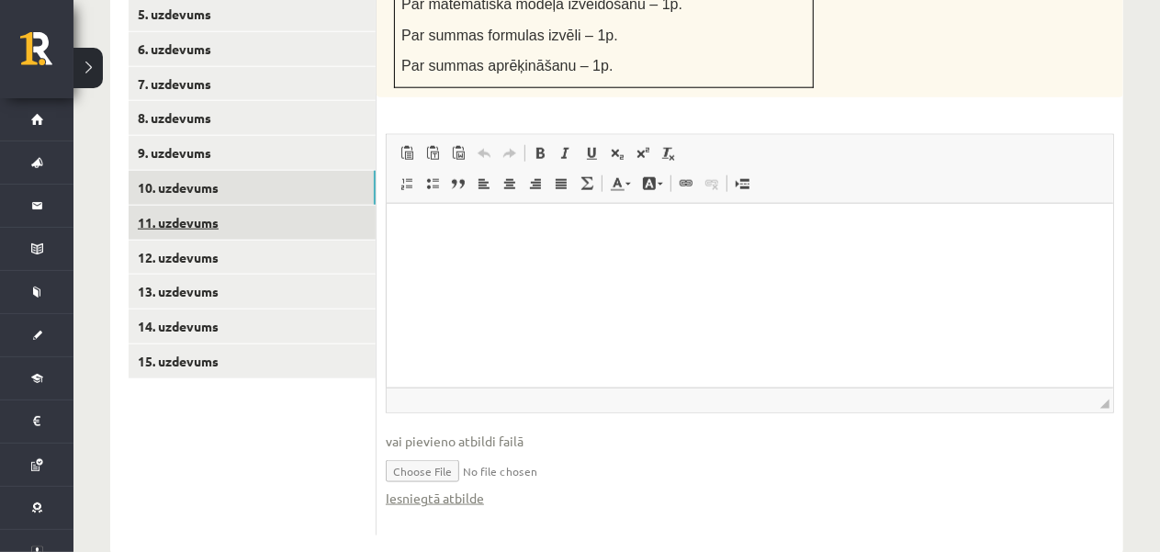
click at [293, 206] on link "11. uzdevums" at bounding box center [252, 223] width 247 height 34
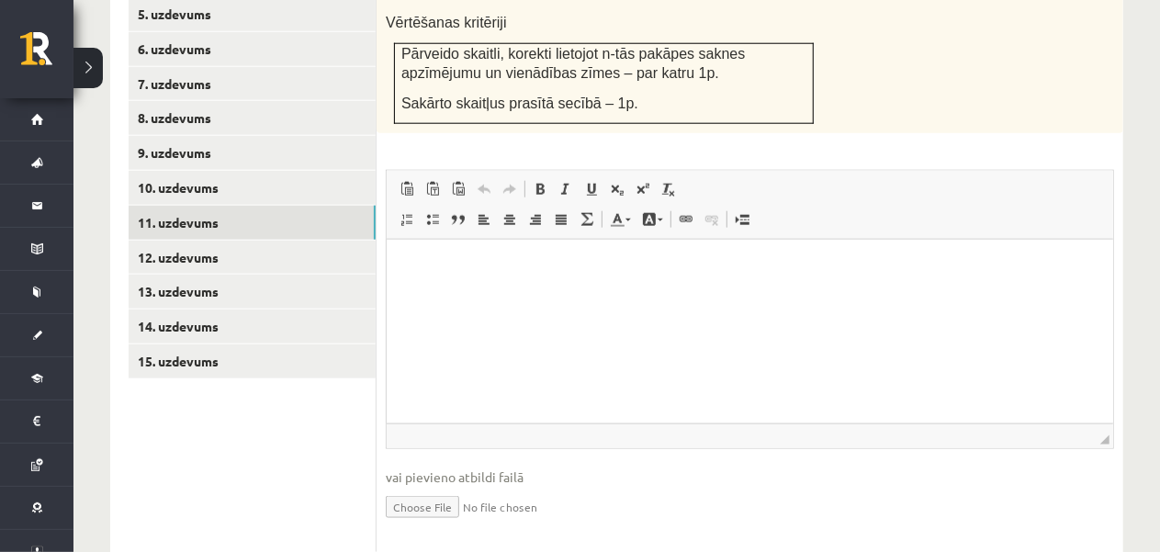
click at [420, 491] on input "file" at bounding box center [750, 506] width 728 height 38
click at [461, 487] on input "file" at bounding box center [750, 506] width 728 height 38
type input "**********"
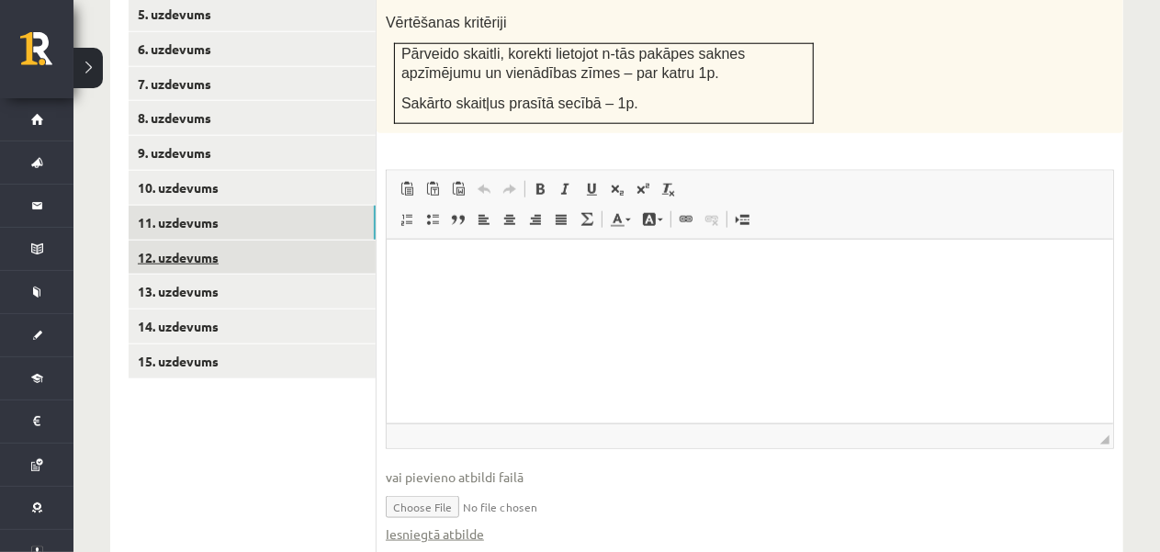
click at [314, 241] on link "12. uzdevums" at bounding box center [252, 258] width 247 height 34
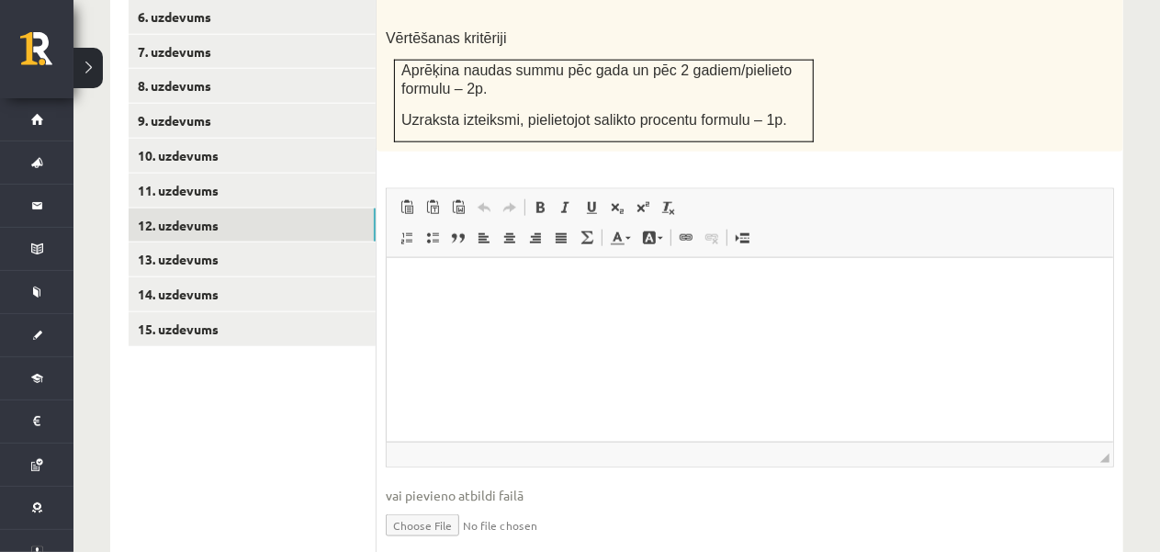
scroll to position [1063, 0]
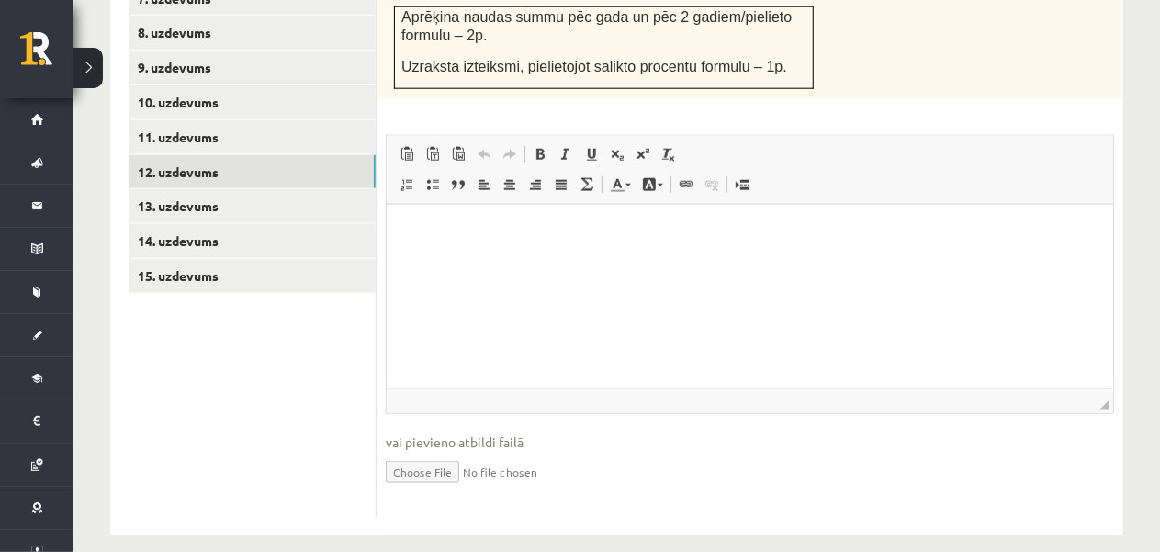
click at [463, 454] on input "file" at bounding box center [750, 471] width 728 height 38
type input "**********"
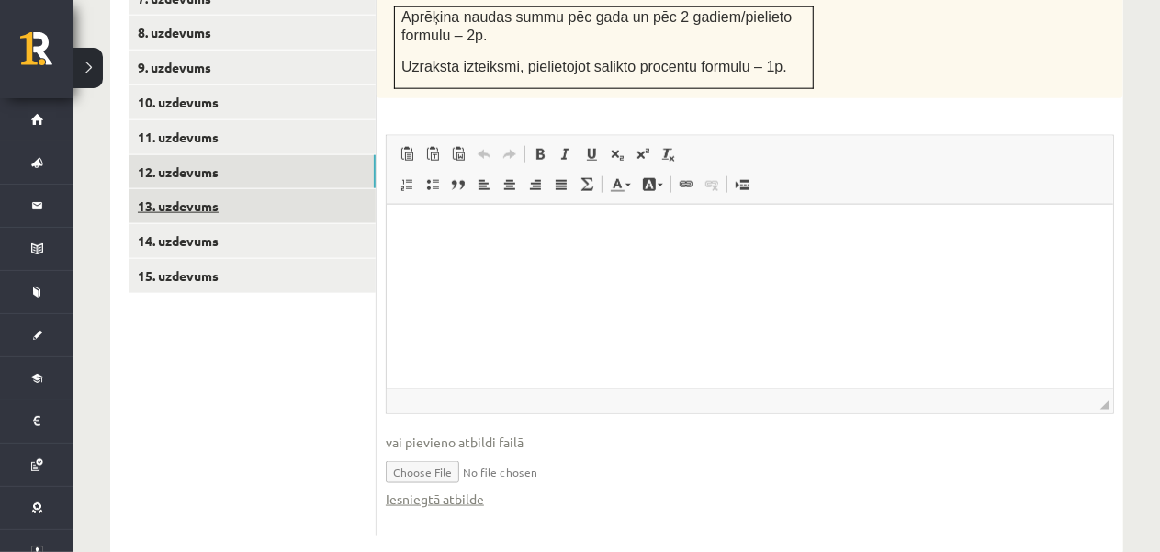
click at [321, 192] on link "13. uzdevums" at bounding box center [252, 206] width 247 height 34
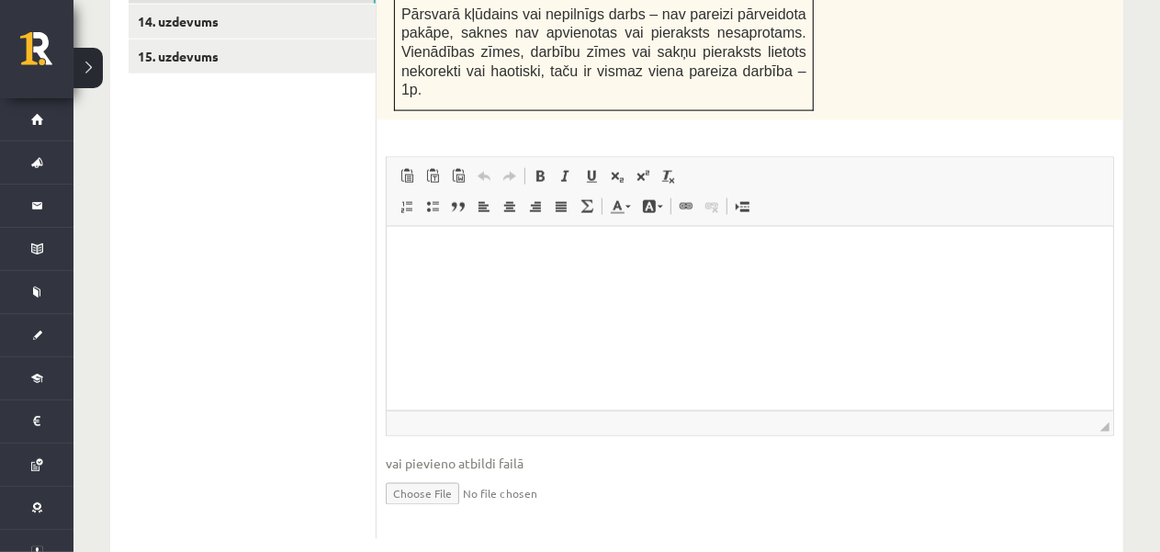
scroll to position [1283, 0]
click at [441, 473] on input "file" at bounding box center [750, 492] width 728 height 38
type input "**********"
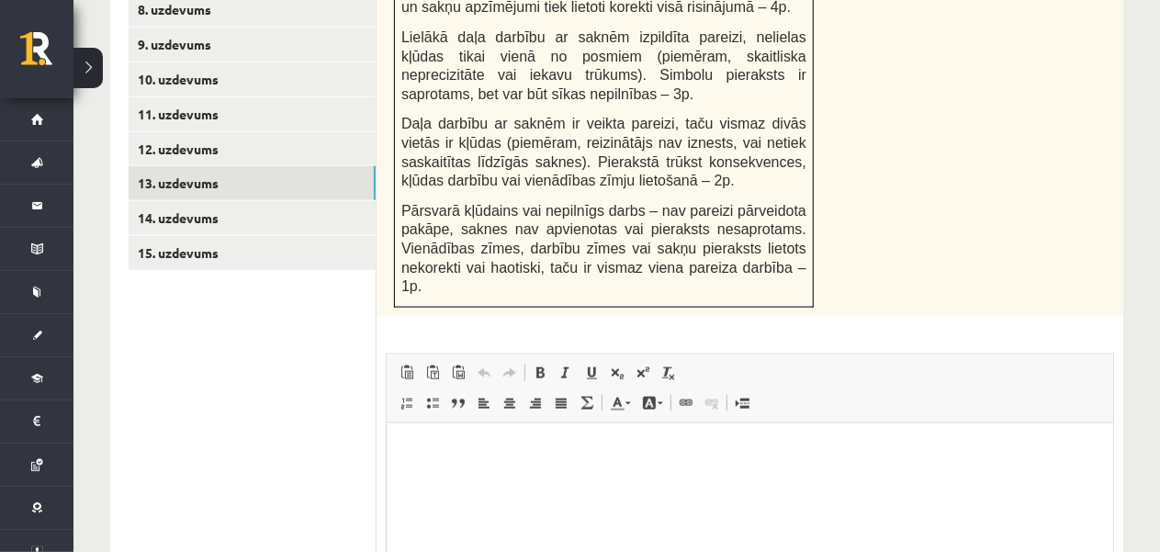
scroll to position [916, 0]
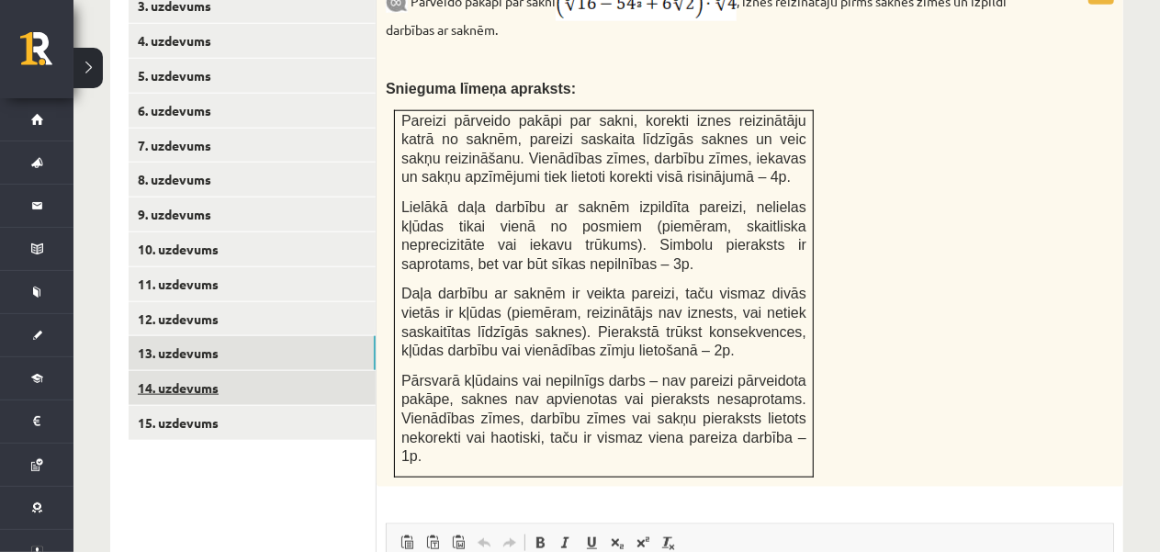
click at [298, 379] on link "14. uzdevums" at bounding box center [252, 388] width 247 height 34
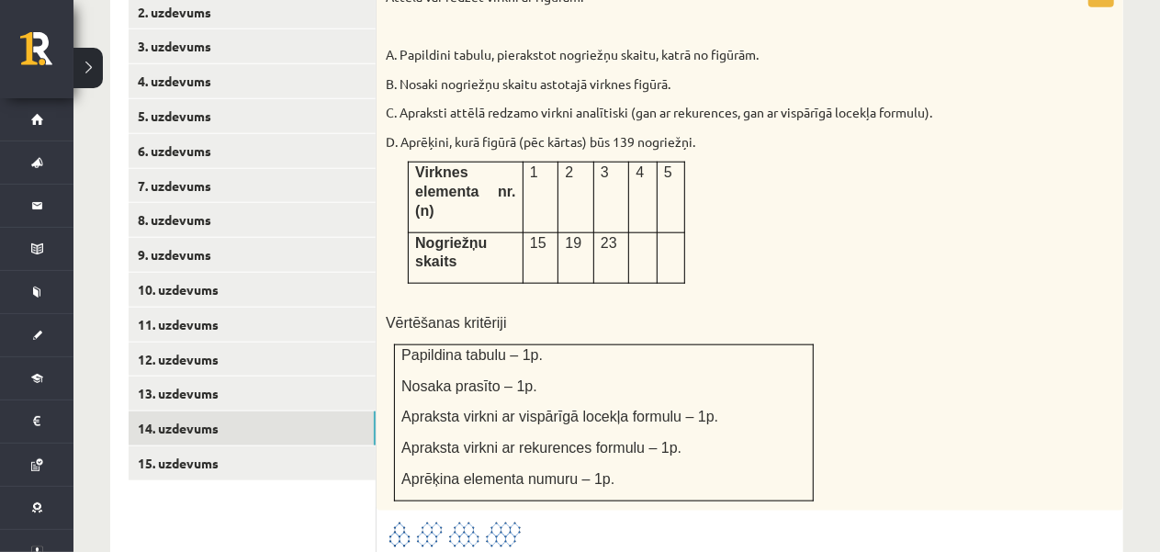
scroll to position [850, 0]
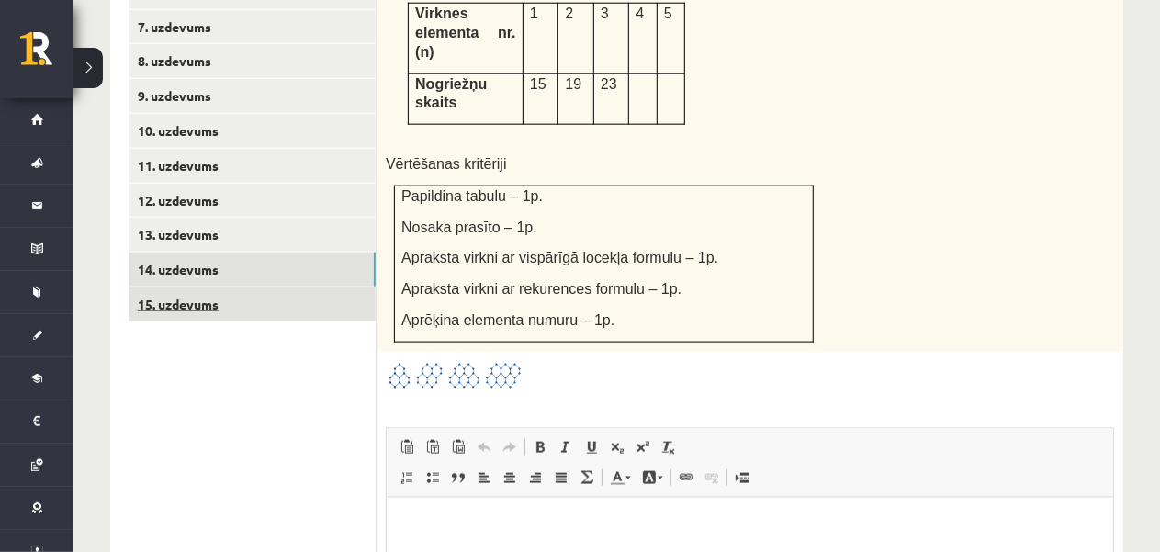
click at [299, 287] on link "15. uzdevums" at bounding box center [252, 304] width 247 height 34
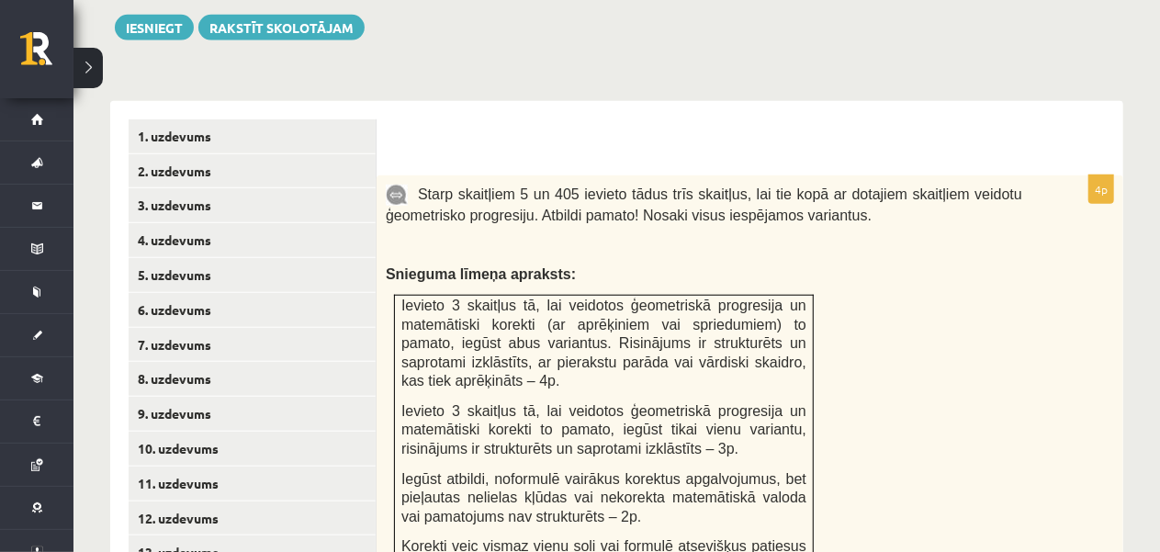
scroll to position [846, 0]
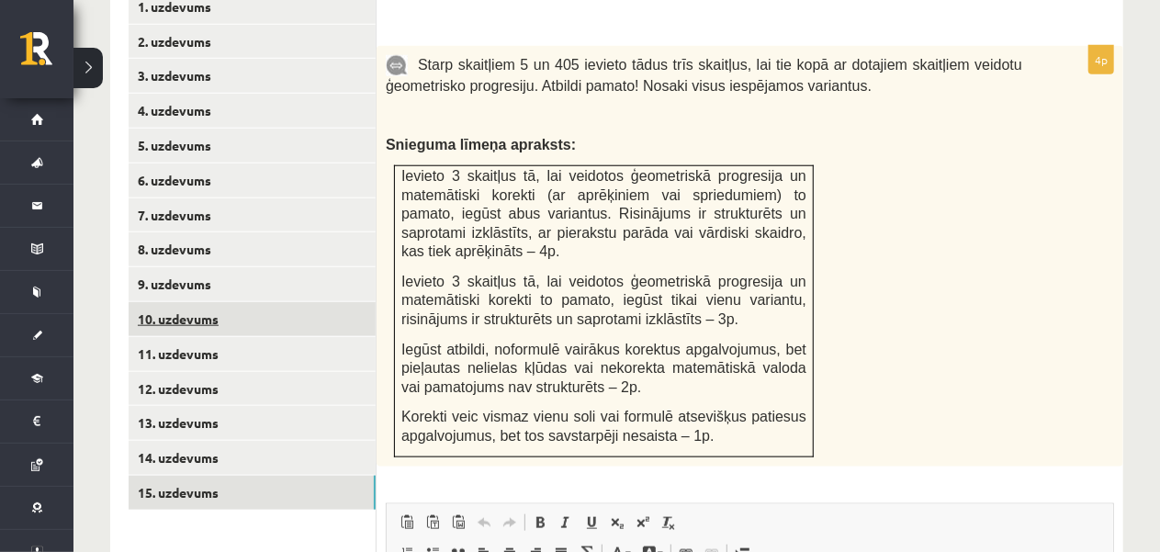
click at [287, 302] on link "10. uzdevums" at bounding box center [252, 319] width 247 height 34
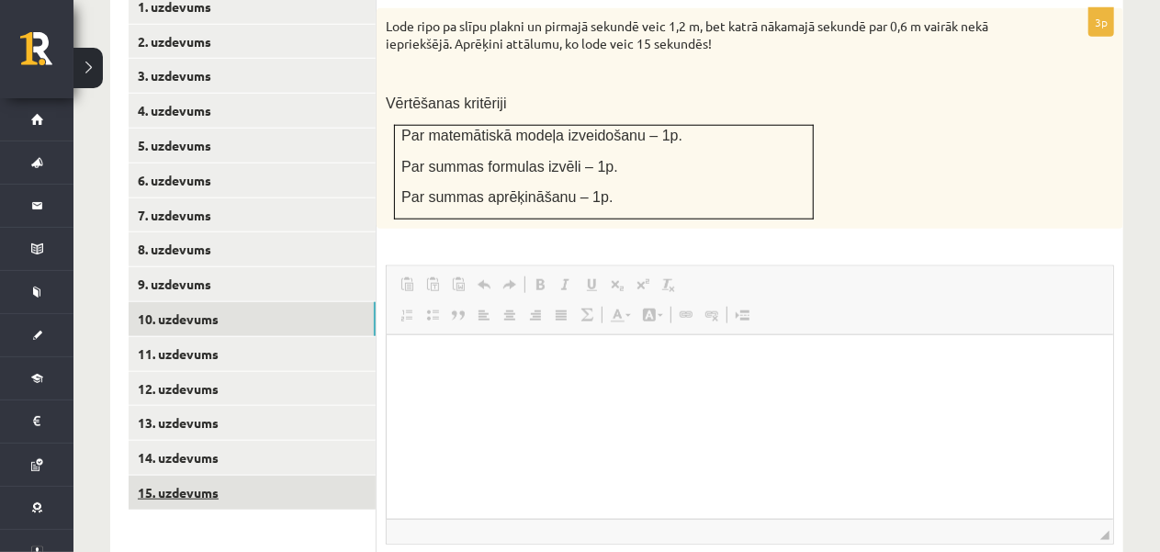
scroll to position [0, 0]
click at [317, 476] on link "15. uzdevums" at bounding box center [252, 493] width 247 height 34
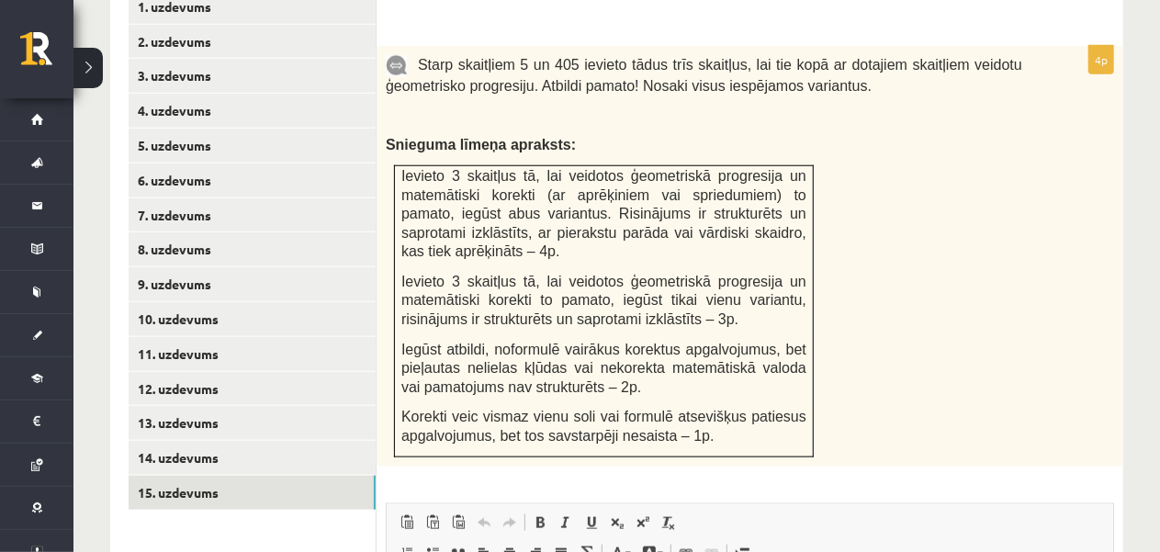
click at [1050, 512] on span "Ielīmēt Klaviatūras saīsne vadīšanas taustiņš+V Ievietot kā vienkāršu tekstu Kl…" at bounding box center [750, 525] width 712 height 30
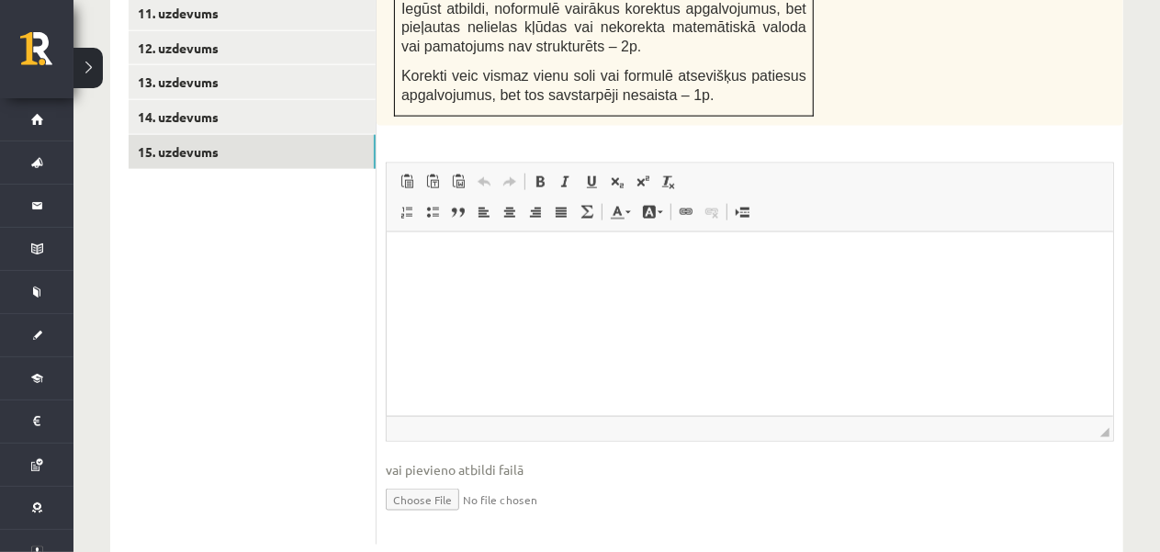
scroll to position [1212, 0]
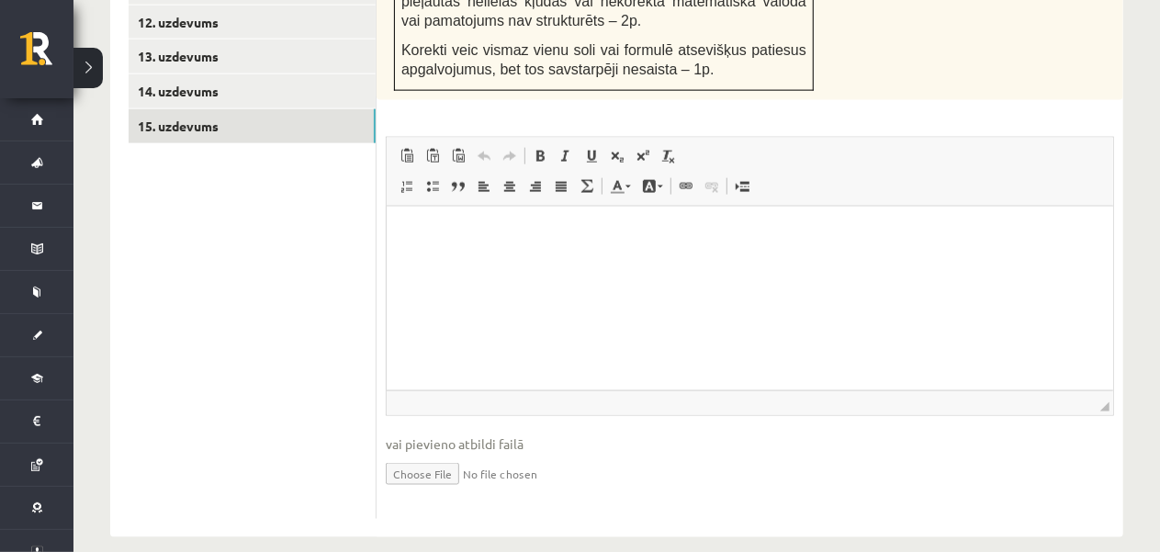
click at [446, 456] on input "file" at bounding box center [750, 473] width 728 height 38
type input "**********"
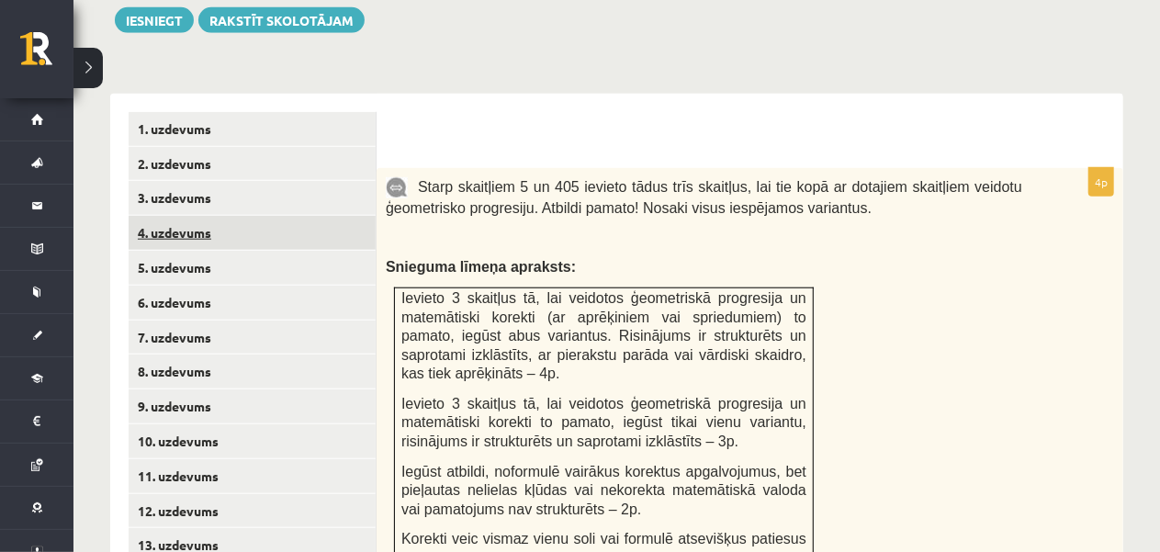
scroll to position [753, 0]
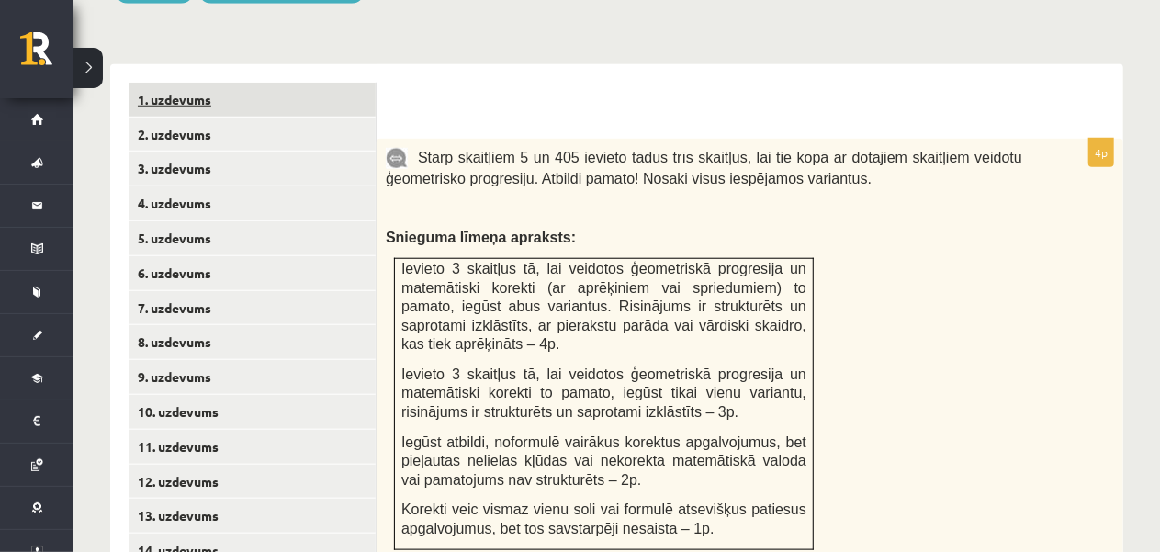
click at [259, 92] on link "1. uzdevums" at bounding box center [252, 100] width 247 height 34
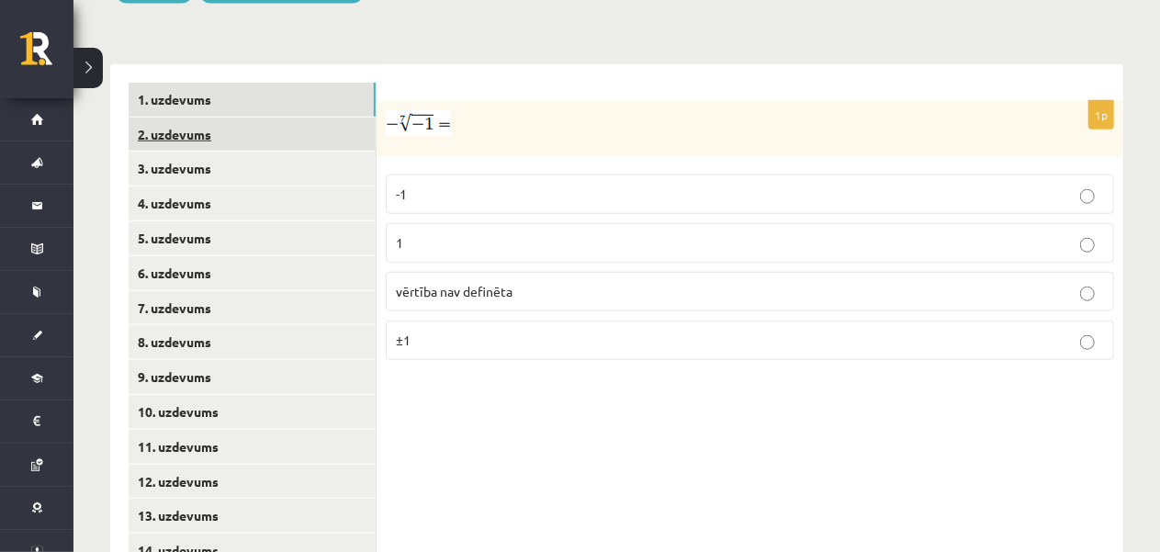
click at [329, 118] on link "2. uzdevums" at bounding box center [252, 135] width 247 height 34
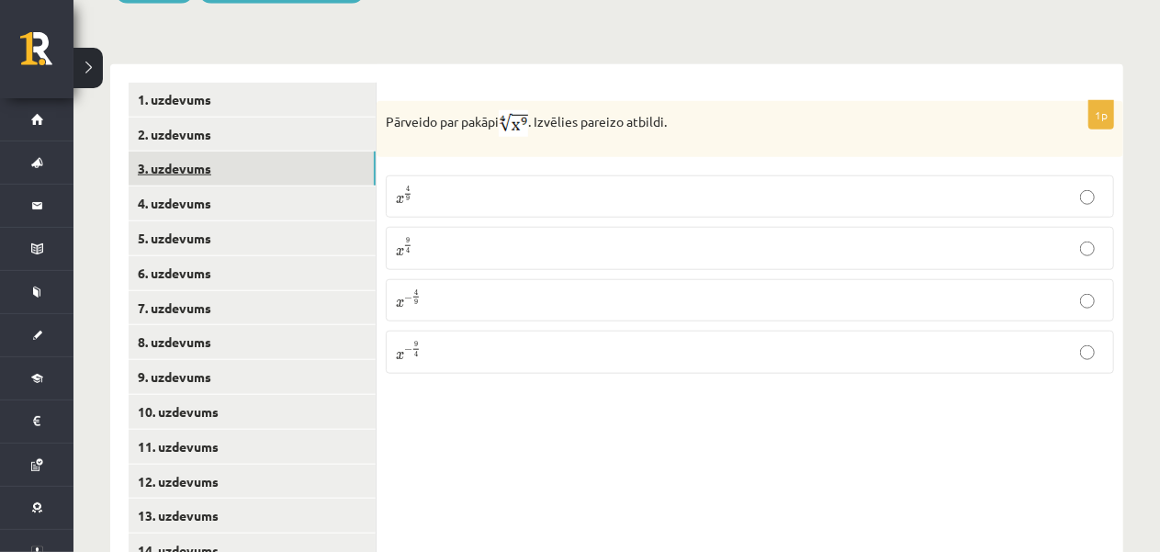
click at [285, 153] on link "3. uzdevums" at bounding box center [252, 169] width 247 height 34
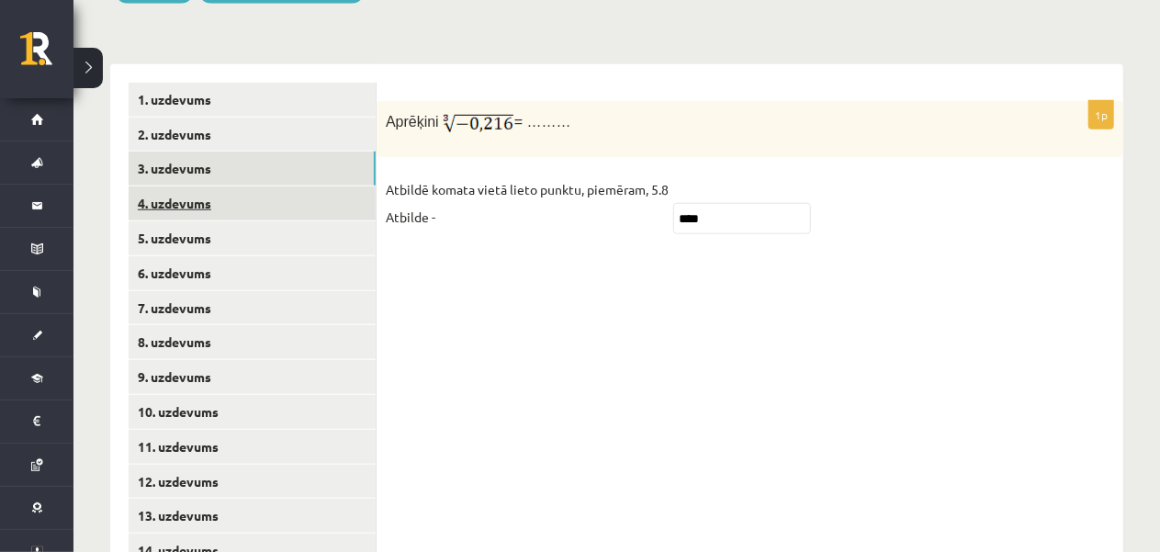
click at [315, 186] on link "4. uzdevums" at bounding box center [252, 203] width 247 height 34
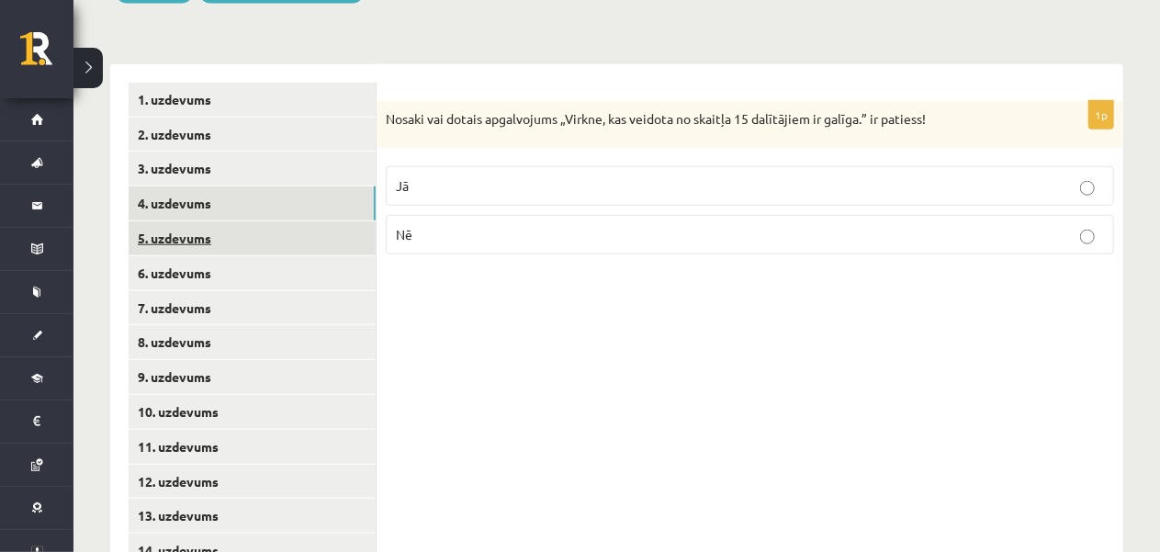
click at [273, 221] on link "5. uzdevums" at bounding box center [252, 238] width 247 height 34
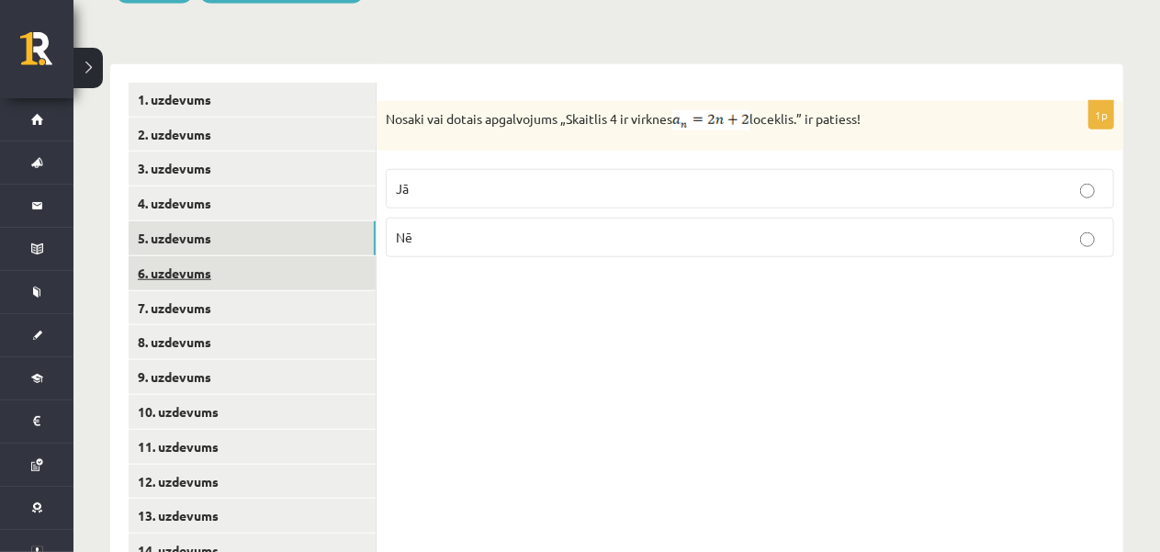
click at [253, 256] on link "6. uzdevums" at bounding box center [252, 273] width 247 height 34
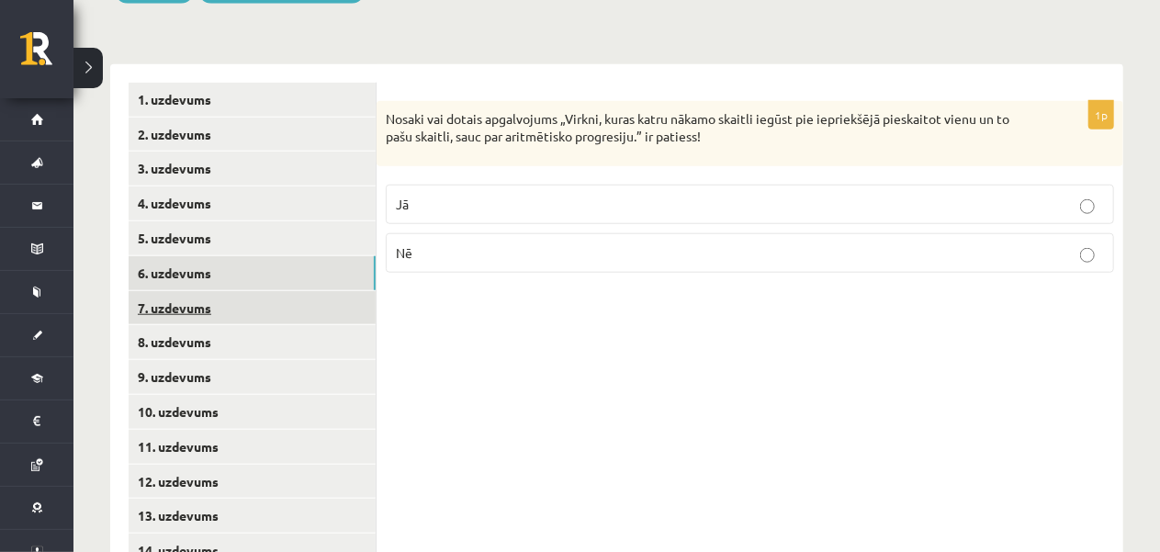
click at [232, 291] on link "7. uzdevums" at bounding box center [252, 308] width 247 height 34
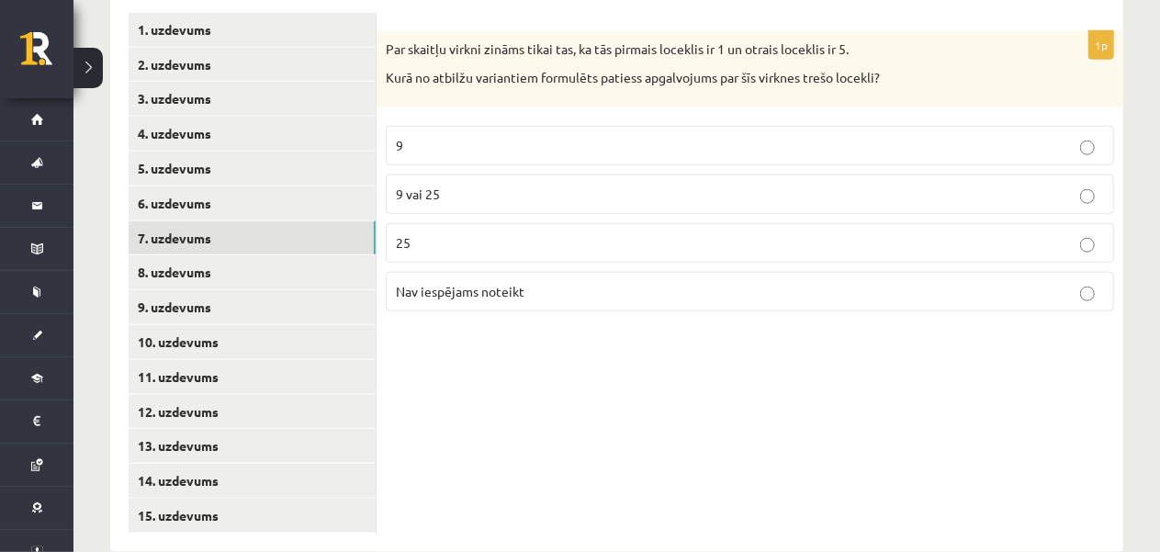
scroll to position [839, 0]
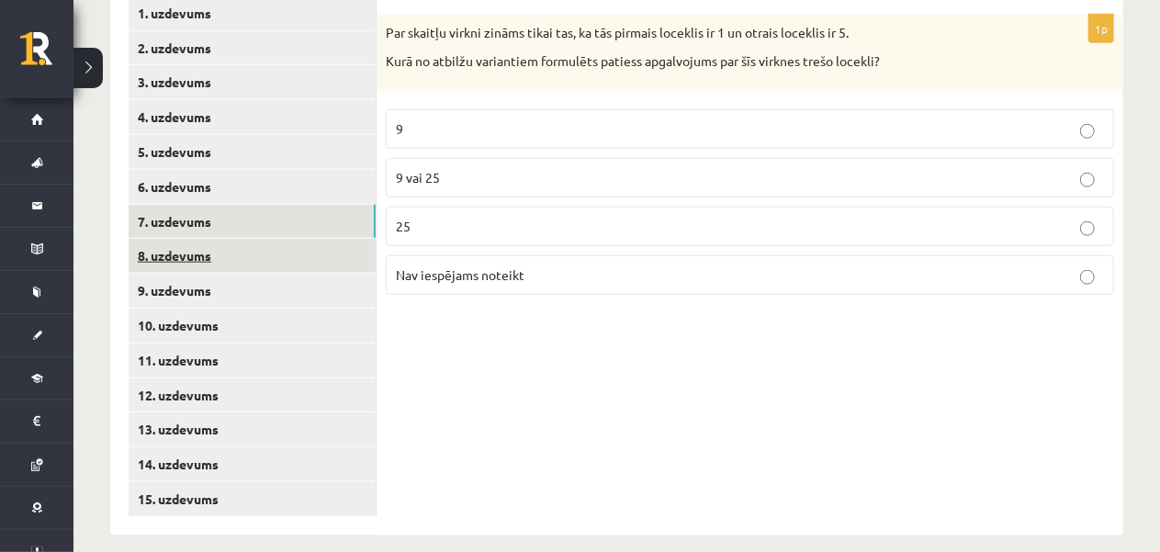
click at [239, 240] on link "8. uzdevums" at bounding box center [252, 256] width 247 height 34
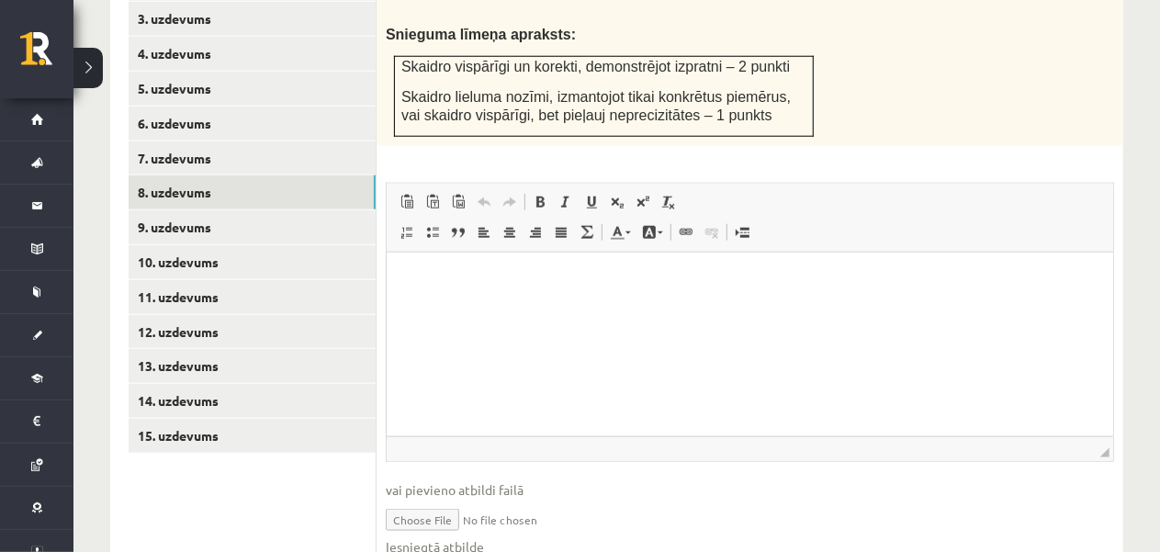
scroll to position [931, 0]
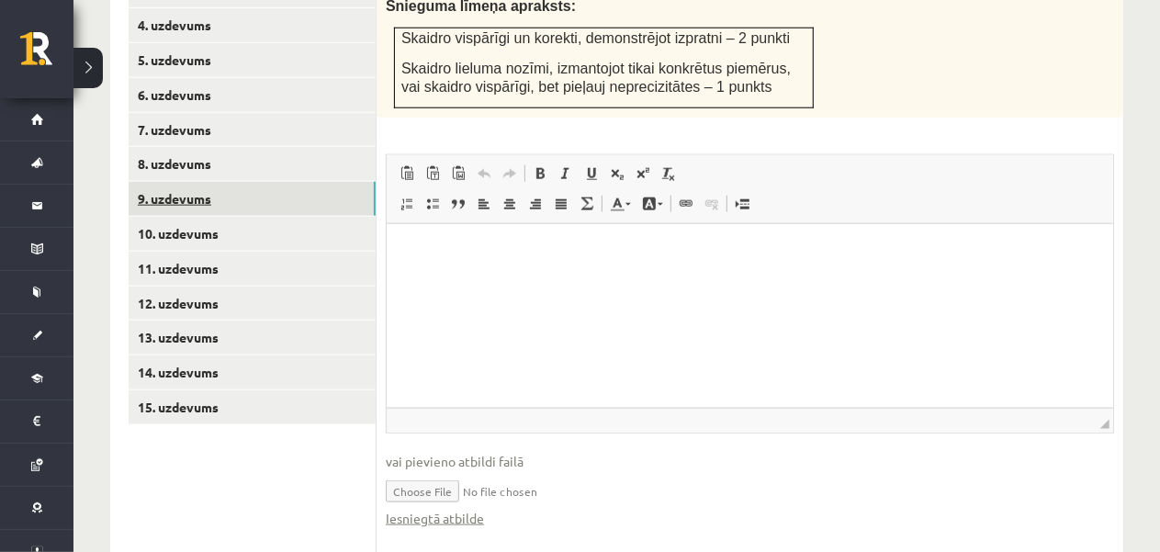
click at [264, 182] on link "9. uzdevums" at bounding box center [252, 199] width 247 height 34
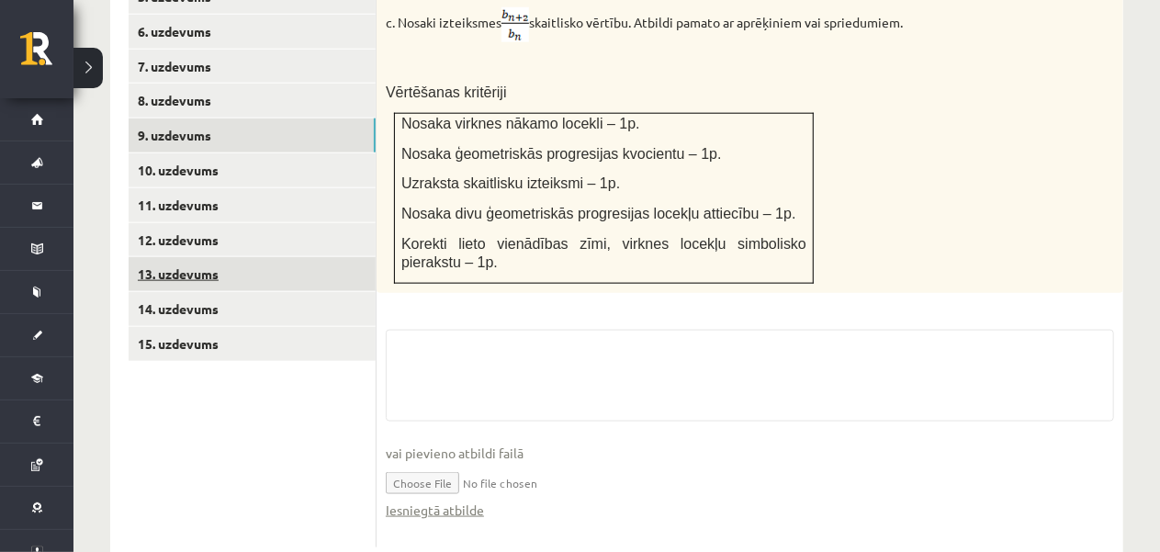
scroll to position [1023, 0]
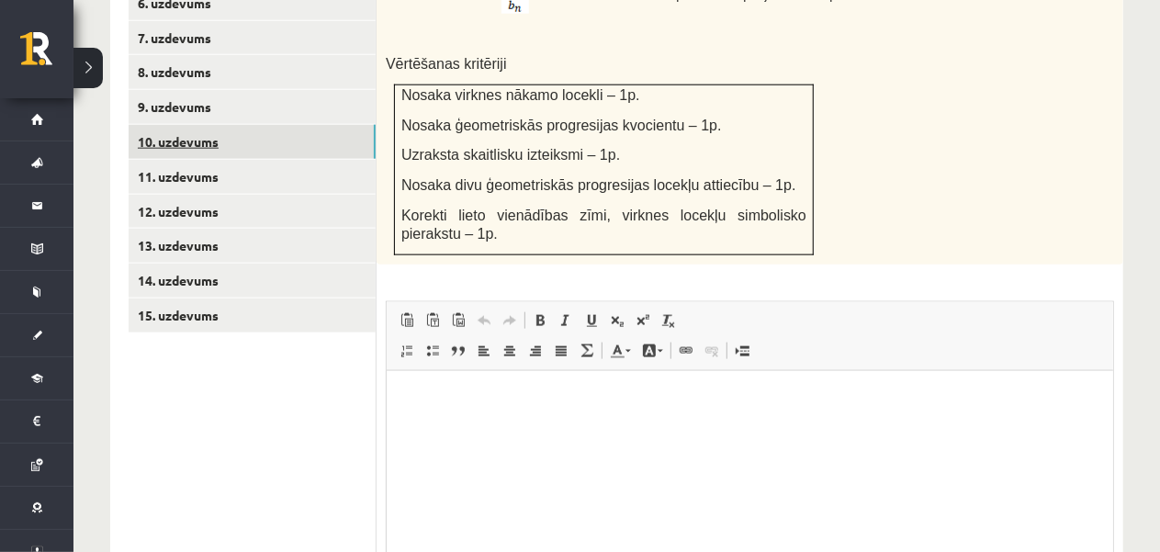
click at [241, 128] on link "10. uzdevums" at bounding box center [252, 142] width 247 height 34
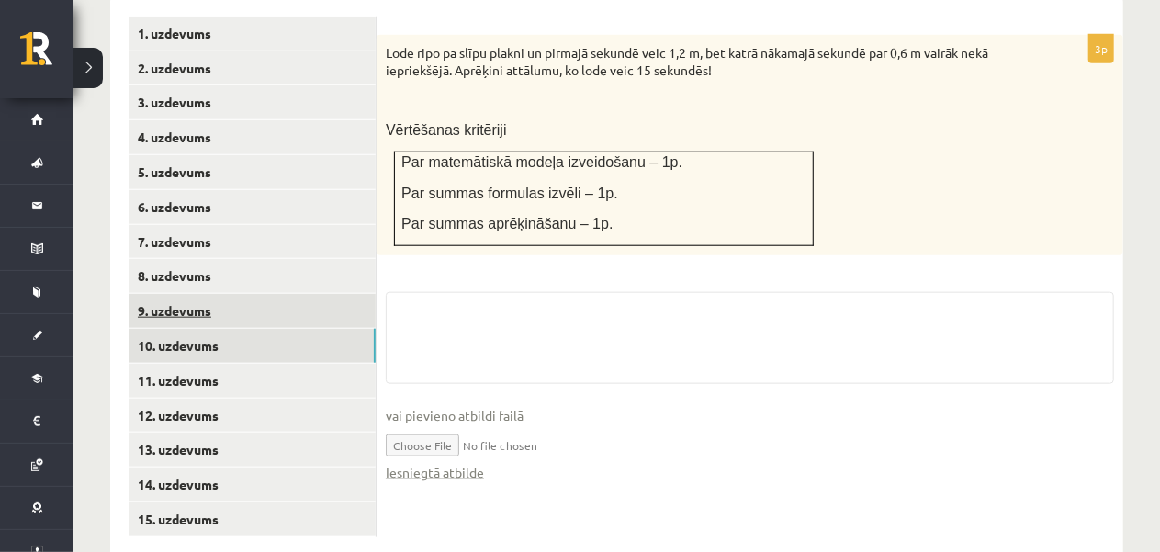
scroll to position [839, 0]
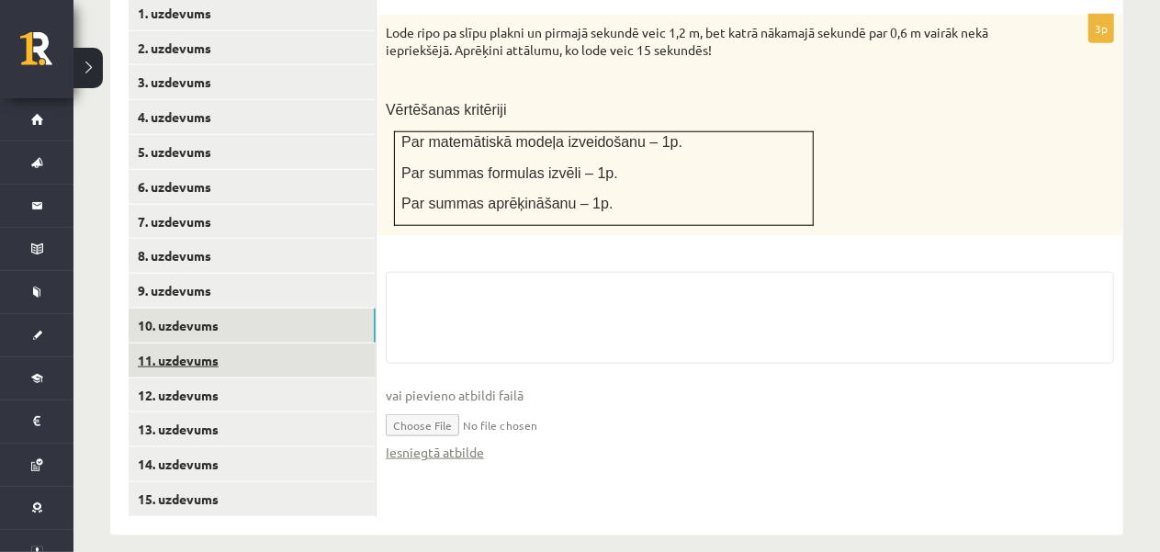
click at [268, 343] on link "11. uzdevums" at bounding box center [252, 360] width 247 height 34
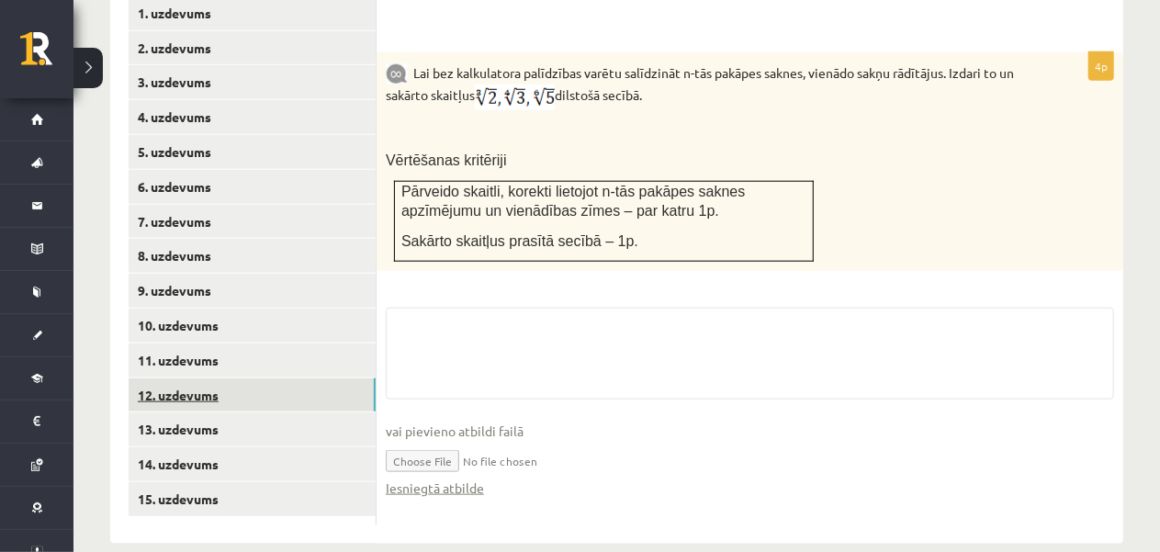
click at [311, 378] on link "12. uzdevums" at bounding box center [252, 395] width 247 height 34
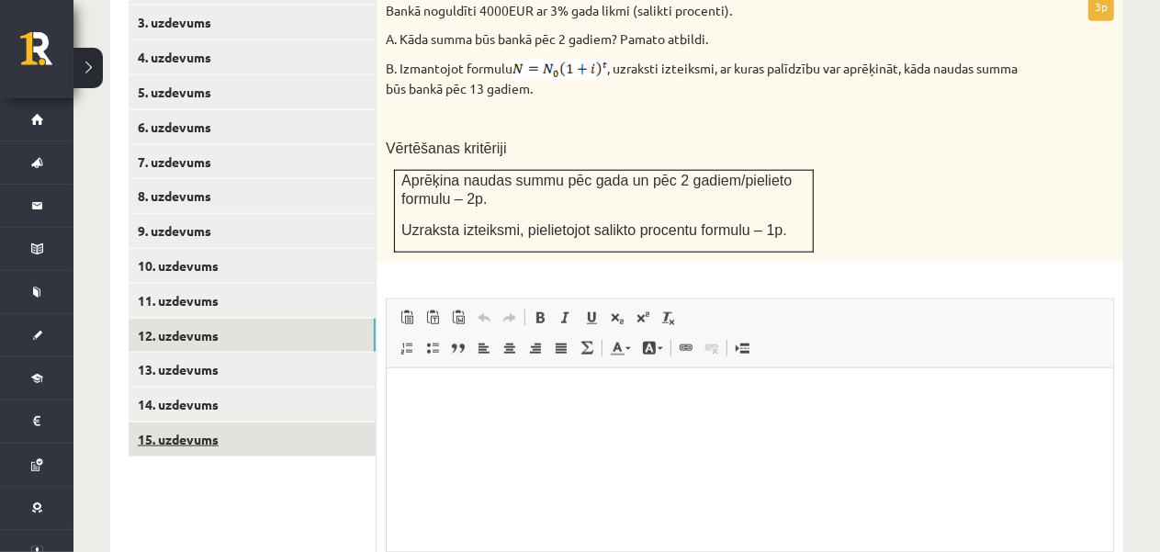
scroll to position [0, 0]
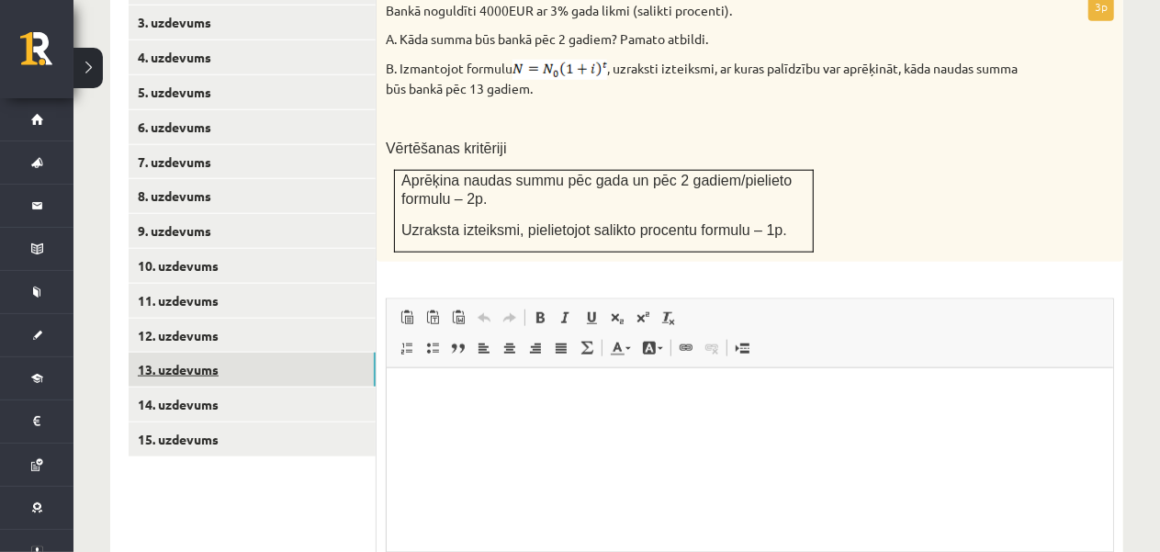
click at [231, 353] on link "13. uzdevums" at bounding box center [252, 370] width 247 height 34
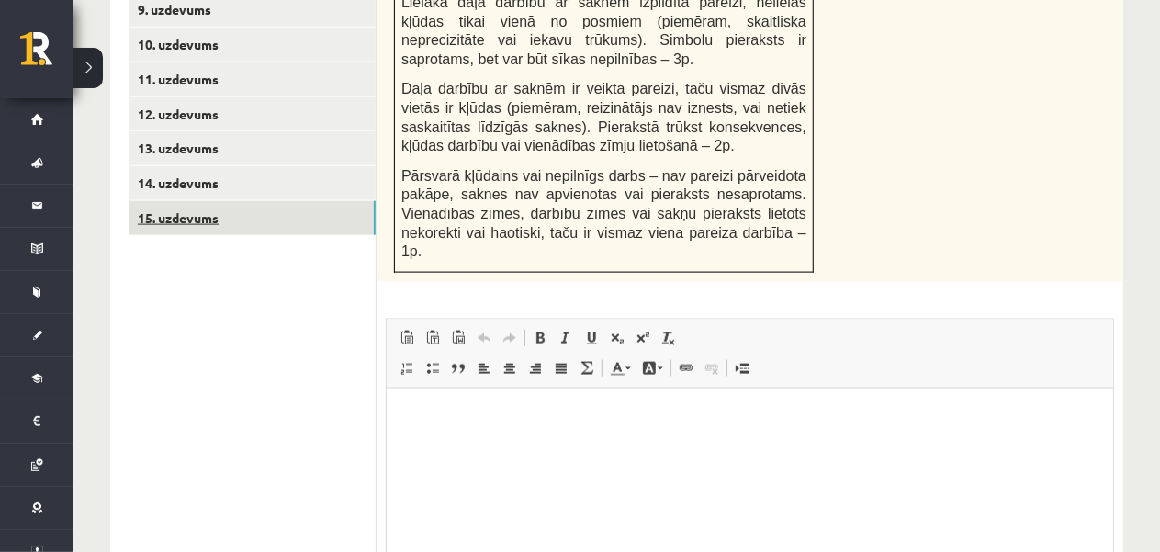
click at [244, 201] on link "15. uzdevums" at bounding box center [252, 218] width 247 height 34
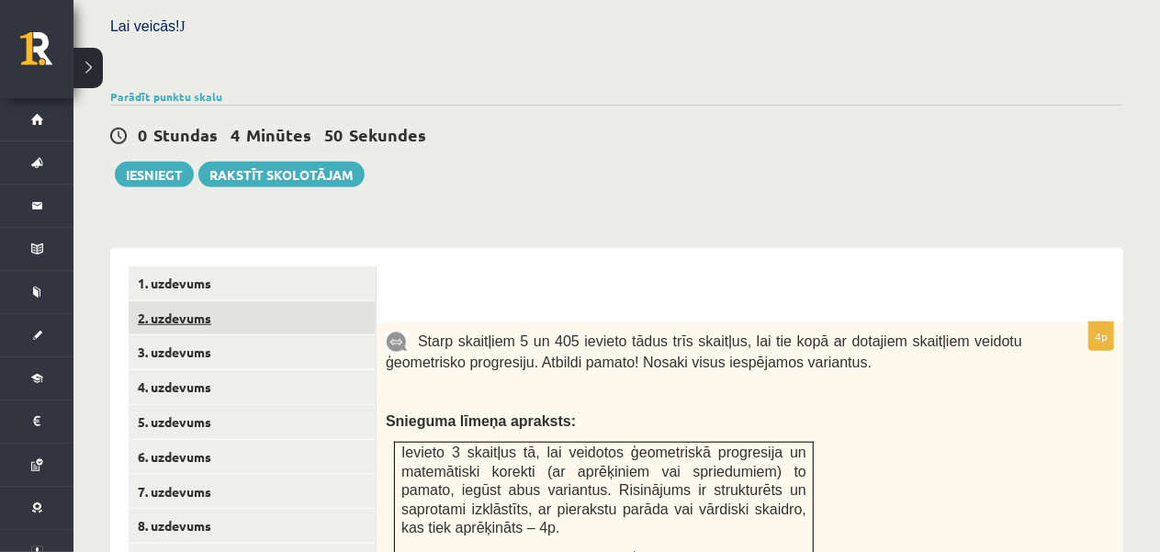
scroll to position [569, 0]
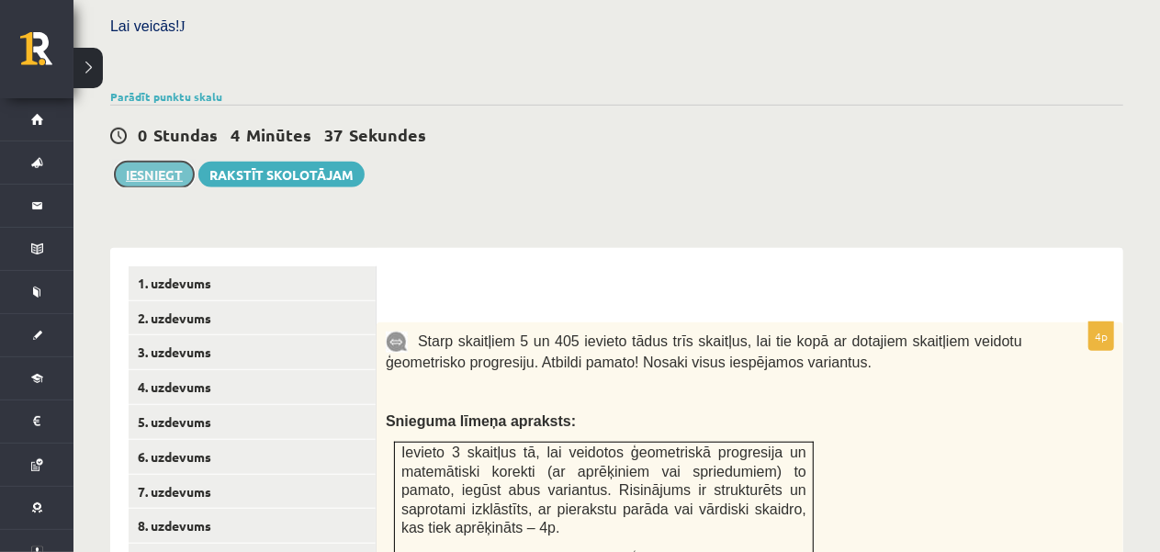
click at [171, 162] on button "Iesniegt" at bounding box center [154, 175] width 79 height 26
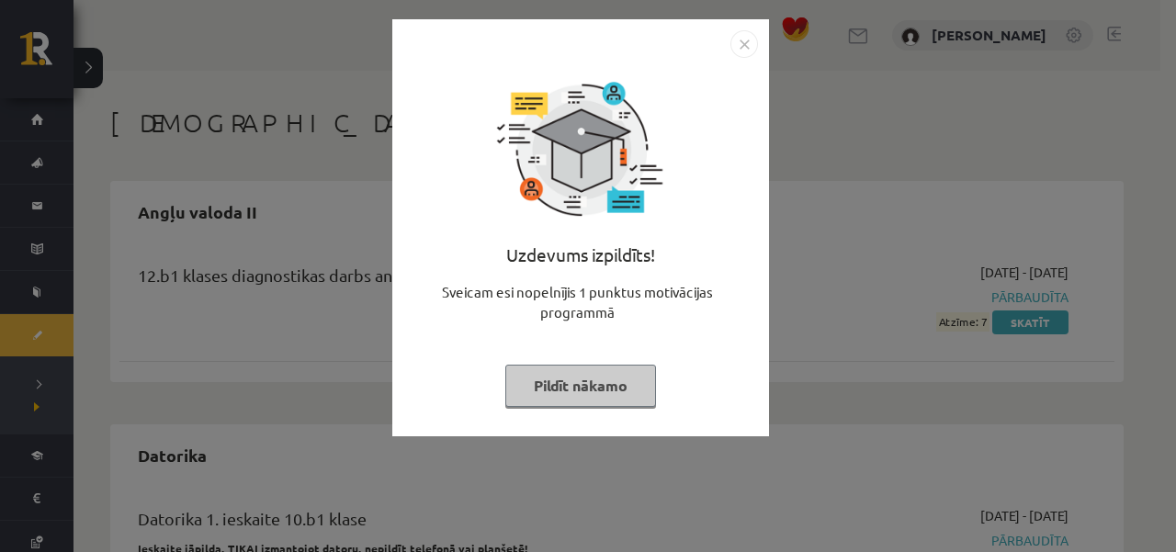
click at [546, 386] on button "Pildīt nākamo" at bounding box center [580, 386] width 151 height 42
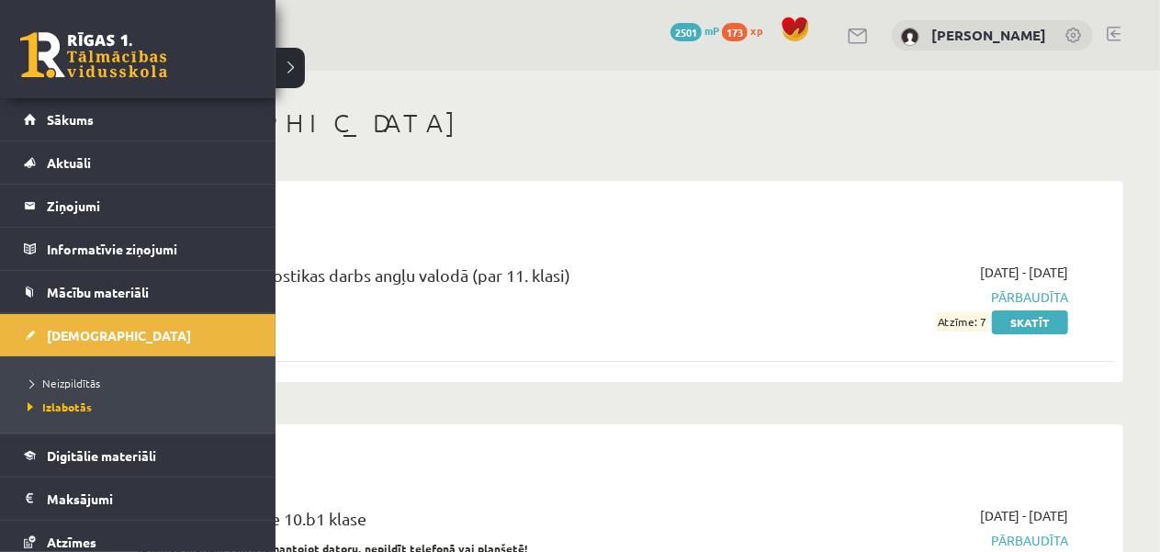
click at [42, 74] on link at bounding box center [93, 55] width 147 height 46
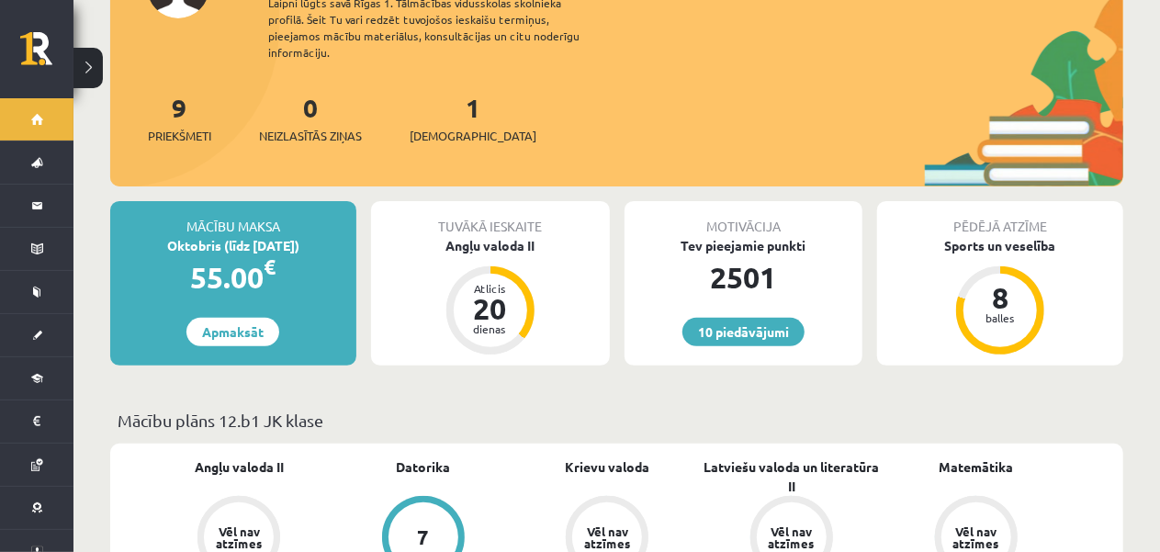
scroll to position [92, 0]
